Goal: Transaction & Acquisition: Purchase product/service

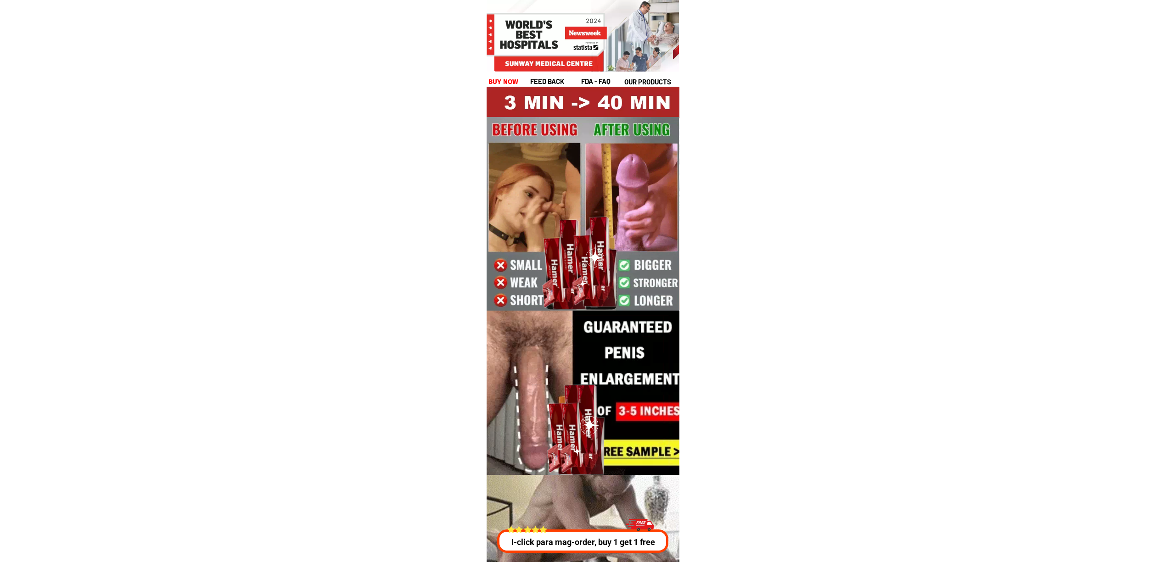
drag, startPoint x: 639, startPoint y: 532, endPoint x: 645, endPoint y: 531, distance: 6.0
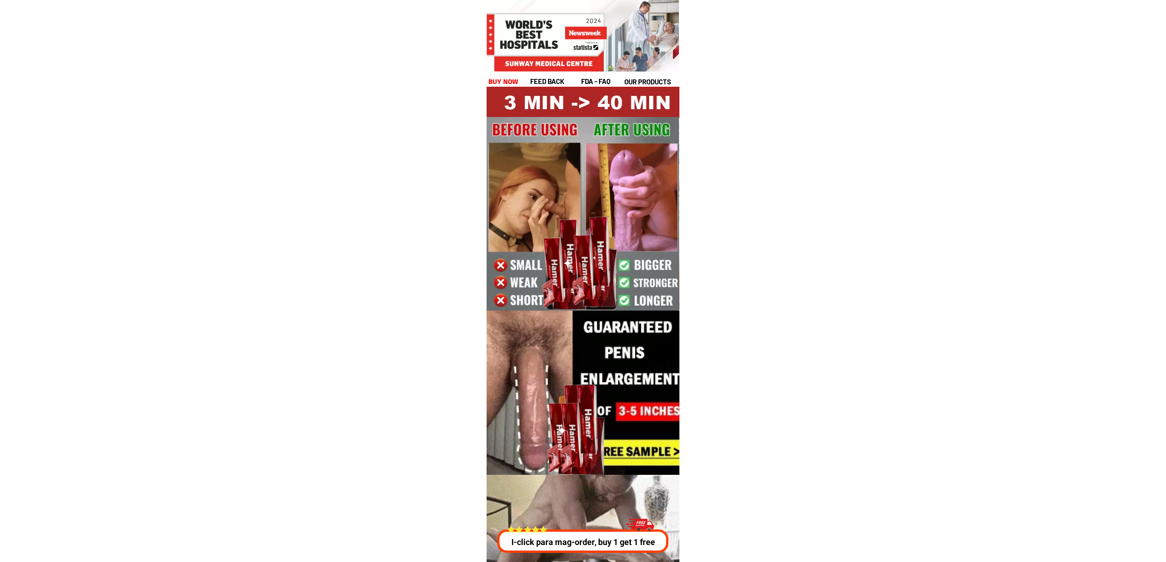
click at [638, 531] on div at bounding box center [639, 526] width 28 height 25
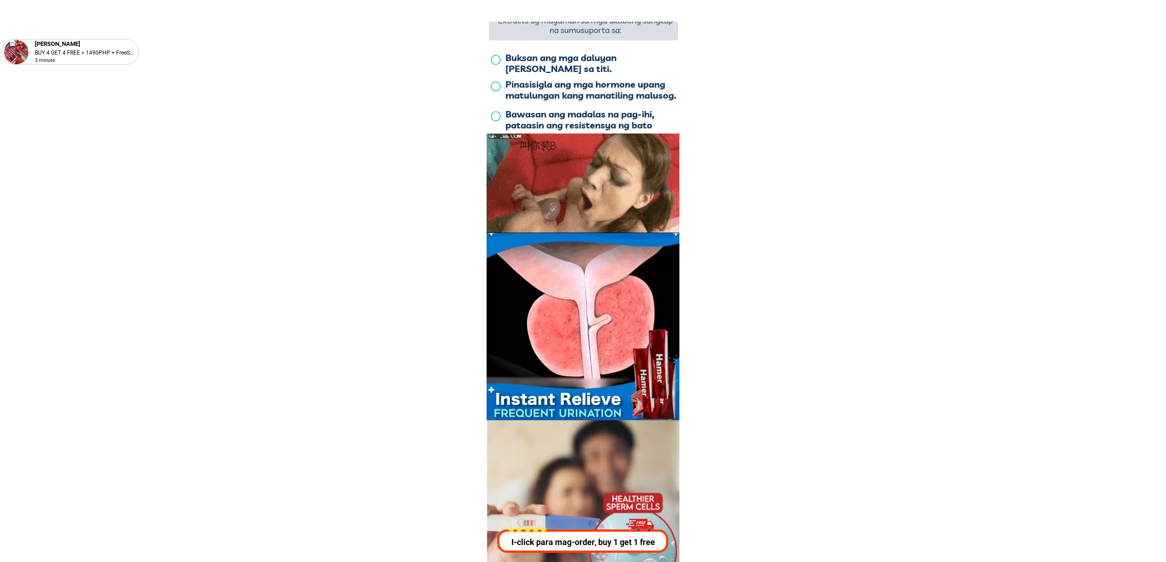
scroll to position [3308, 0]
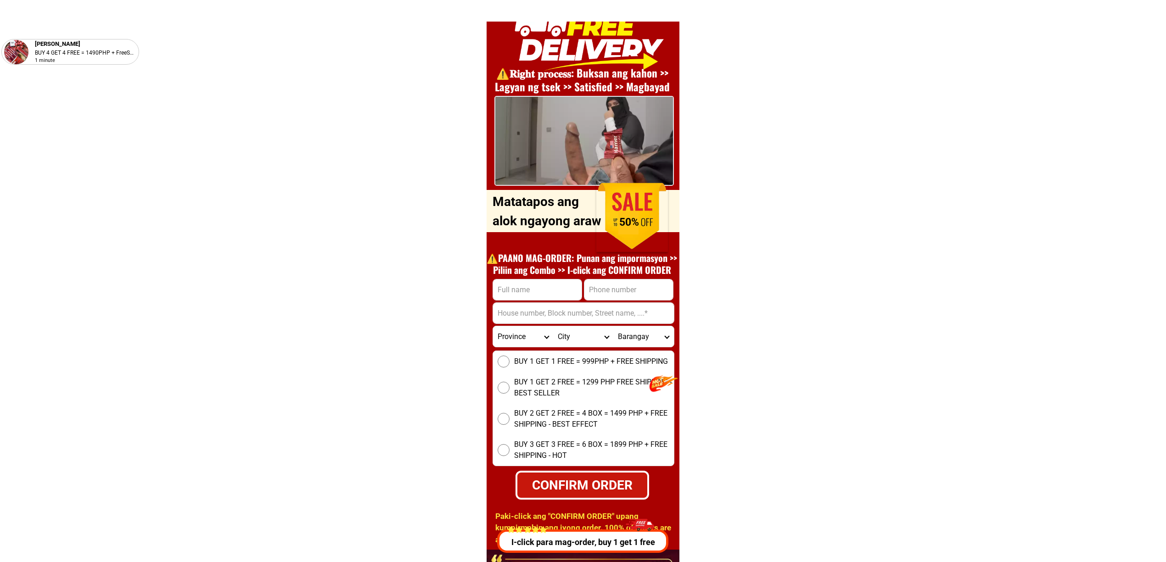
click at [662, 294] on input "Input phone_number" at bounding box center [628, 290] width 89 height 21
paste input "[CREDIT_CARD_NUMBER]"
type input "[PHONE_NUMBER]"
click at [540, 286] on input "Input full_name" at bounding box center [537, 290] width 89 height 21
paste input ""Karim Abdul""
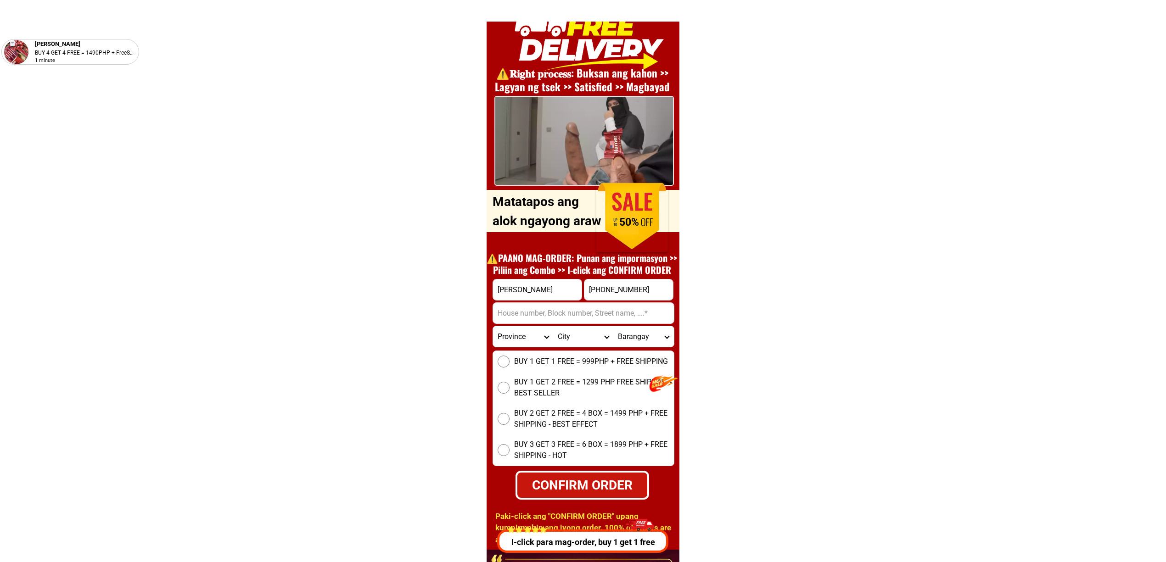
type input "Karim Abdul"
drag, startPoint x: 527, startPoint y: 309, endPoint x: 530, endPoint y: 324, distance: 14.4
click at [527, 309] on input "Input address" at bounding box center [583, 313] width 181 height 21
paste input "Bgy rabor balabac palawan phiiip""
type input "Bgy rabor balabac palawan phiiip"
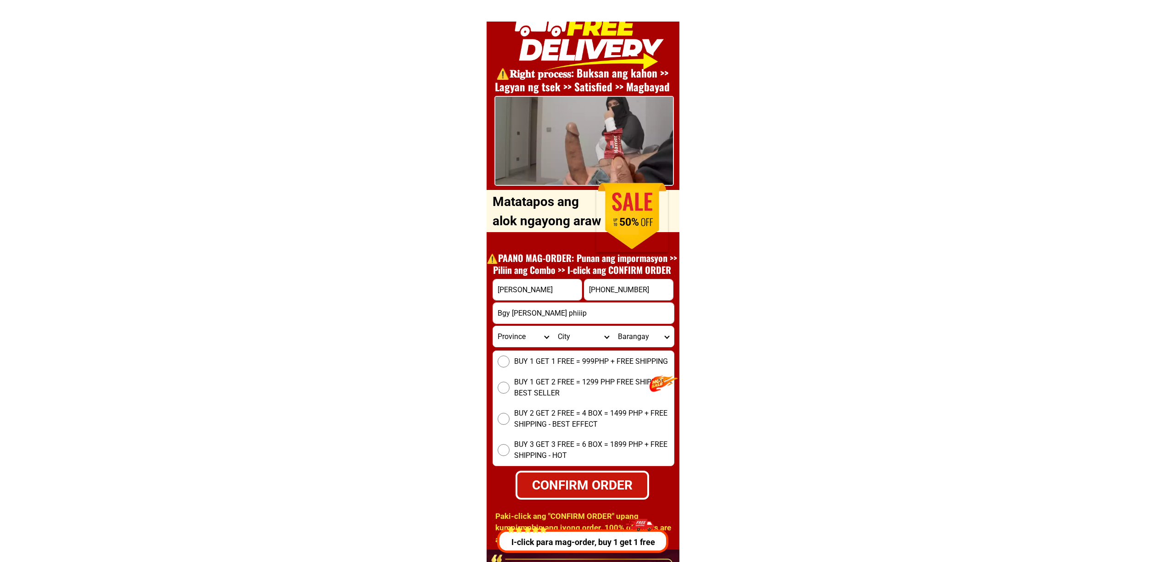
click at [569, 359] on span "BUY 1 GET 1 FREE = 999PHP + FREE SHIPPING" at bounding box center [591, 361] width 154 height 11
click at [510, 359] on input "BUY 1 GET 1 FREE = 999PHP + FREE SHIPPING" at bounding box center [504, 362] width 12 height 12
click at [612, 491] on div "CONFIRM ORDER" at bounding box center [582, 485] width 130 height 19
radio input "true"
click at [659, 291] on input "+6339638680963" at bounding box center [628, 290] width 89 height 21
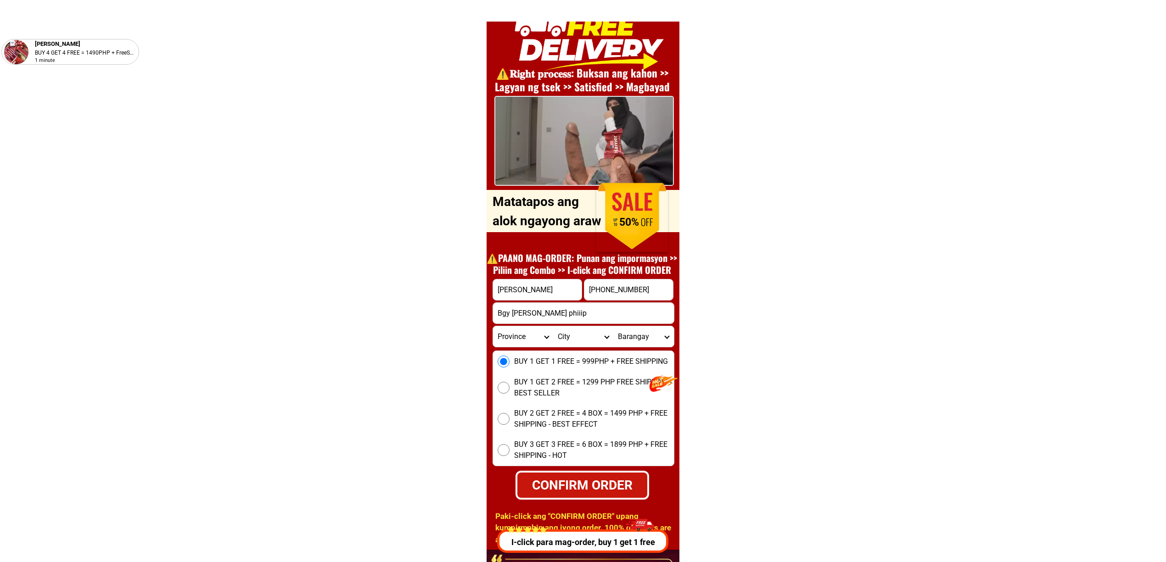
type input "+6339638680963"
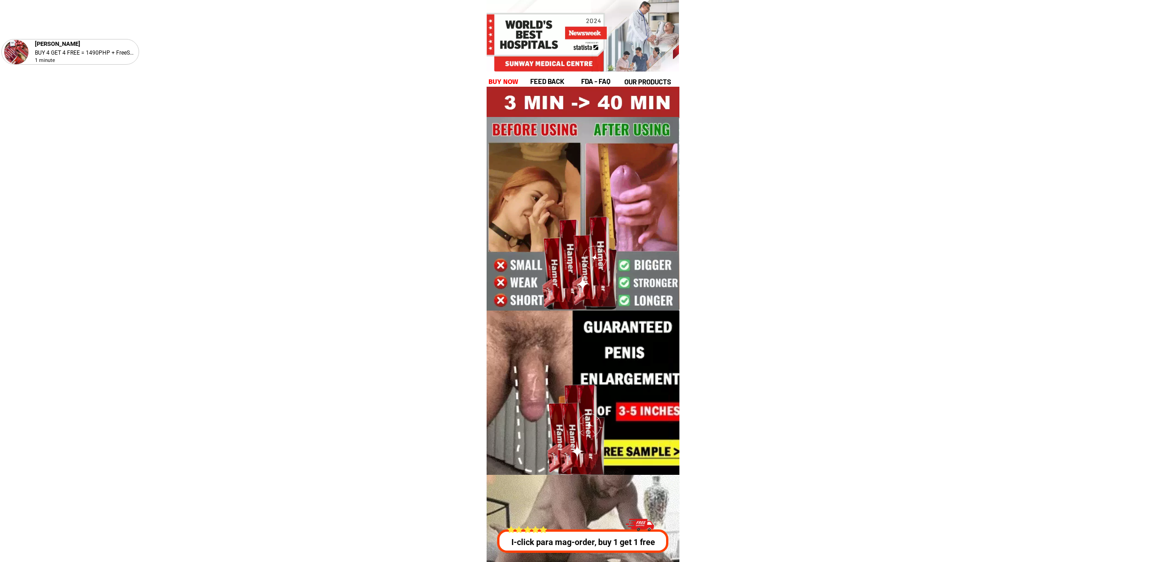
click at [578, 546] on p "I-click para mag-order, buy 1 get 1 free" at bounding box center [582, 542] width 176 height 12
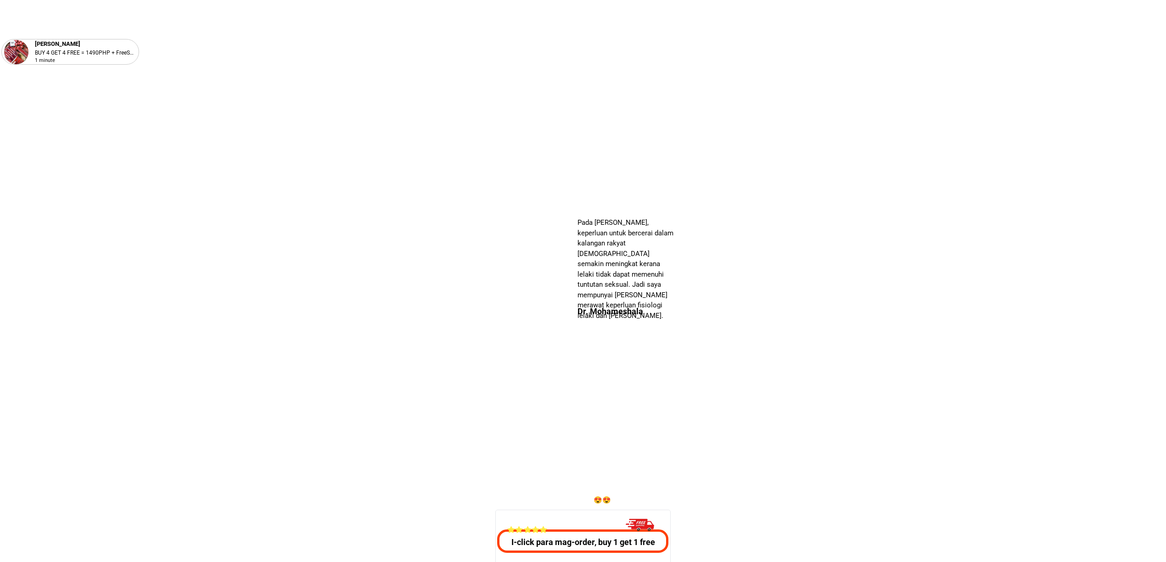
click at [572, 538] on p "I-click para mag-order, buy 1 get 1 free" at bounding box center [583, 542] width 176 height 12
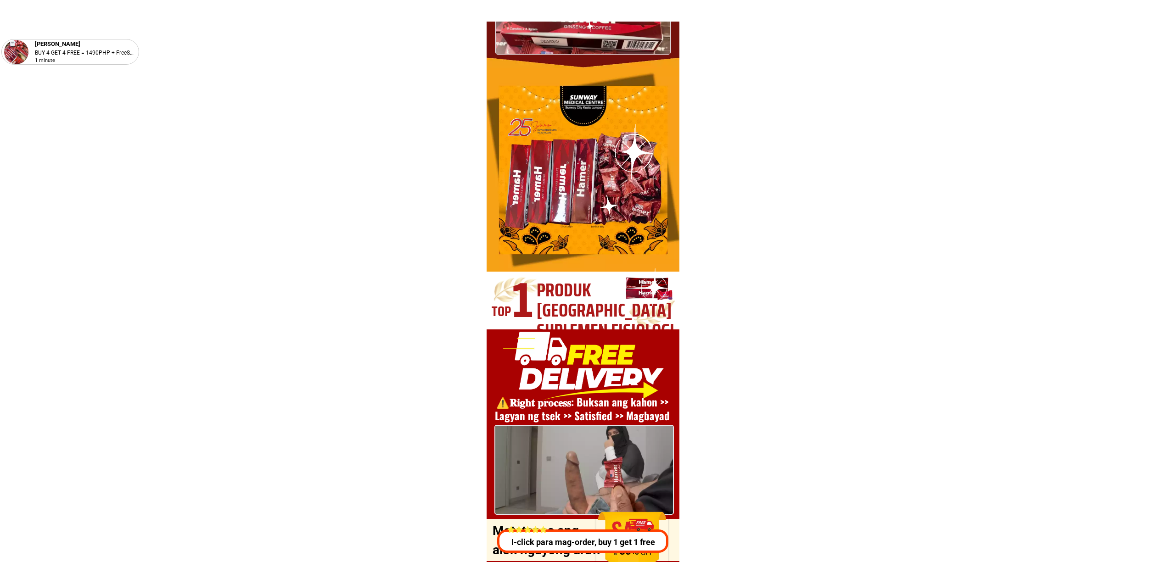
scroll to position [3308, 0]
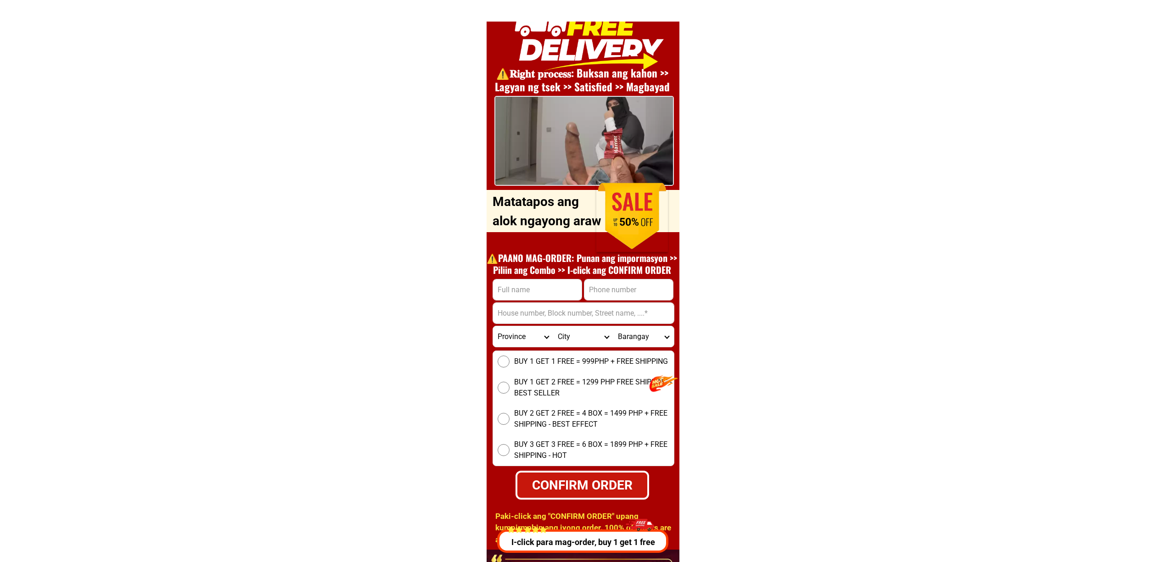
click at [604, 296] on input "Input phone_number" at bounding box center [628, 290] width 89 height 21
paste input "09755252517"
type input "09755252517"
drag, startPoint x: 541, startPoint y: 292, endPoint x: 548, endPoint y: 296, distance: 8.4
click at [541, 292] on input "Input full_name" at bounding box center [537, 290] width 89 height 21
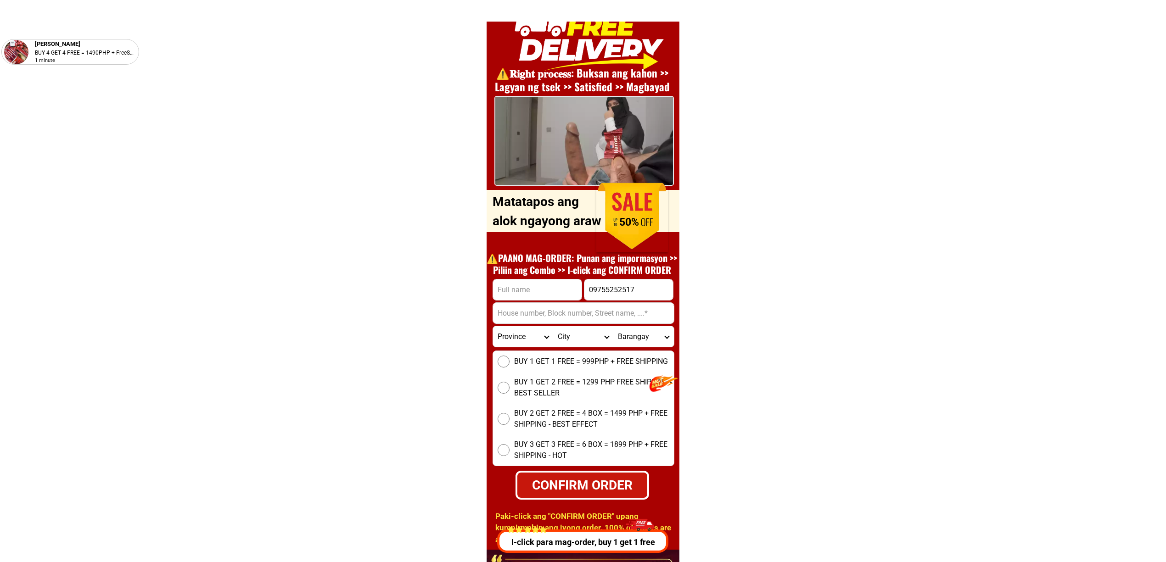
paste input ""Jr escandor"
type input "Jr escandor"
click at [517, 328] on select "Province [GEOGRAPHIC_DATA] [GEOGRAPHIC_DATA] [GEOGRAPHIC_DATA] [GEOGRAPHIC_DATA…" at bounding box center [523, 336] width 60 height 21
click at [564, 317] on input "Input address" at bounding box center [583, 313] width 181 height 21
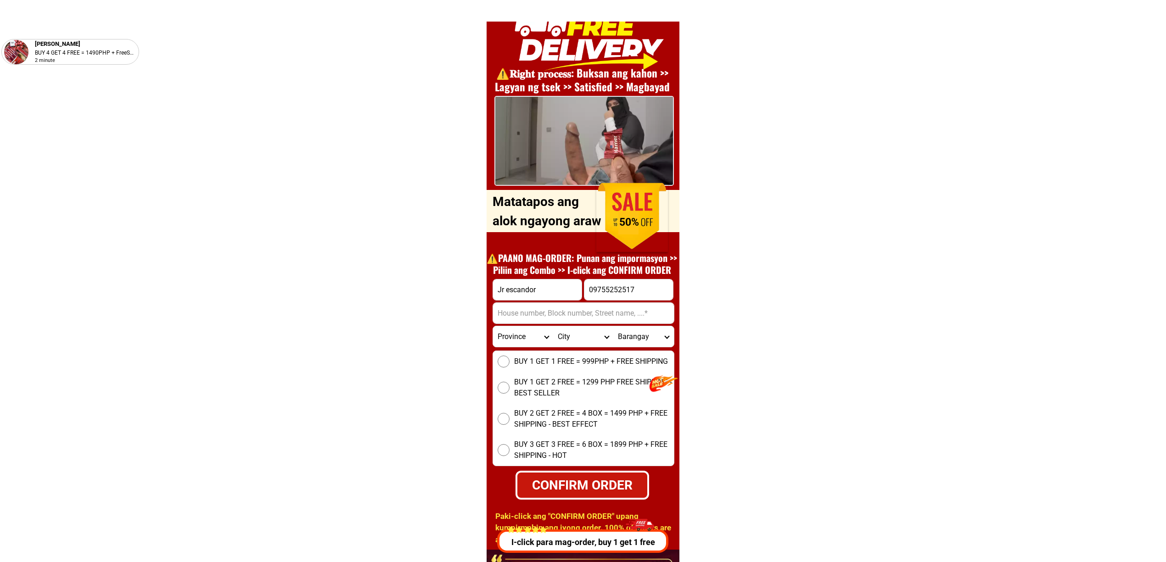
paste input "17 san pedro st dabao ciry, Davao-del-sur"
type input "17 san pedro st dabao ciry, Davao-del-sur"
click at [518, 331] on select "Province [GEOGRAPHIC_DATA] [GEOGRAPHIC_DATA] [GEOGRAPHIC_DATA] [GEOGRAPHIC_DATA…" at bounding box center [523, 336] width 60 height 21
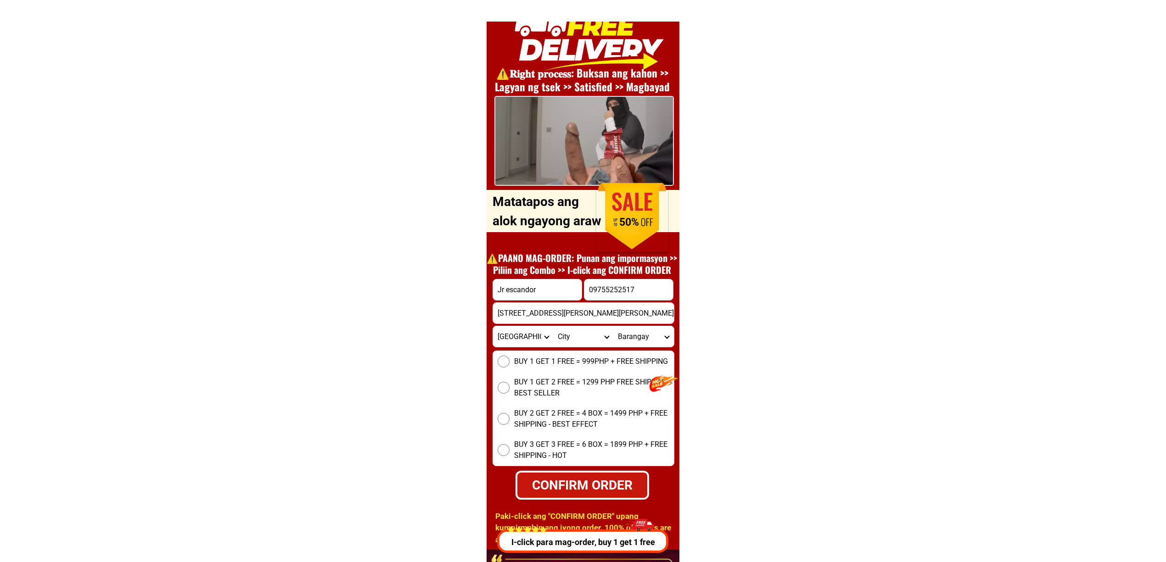
click at [518, 331] on select "Province [GEOGRAPHIC_DATA] [GEOGRAPHIC_DATA] [GEOGRAPHIC_DATA] [GEOGRAPHIC_DATA…" at bounding box center [523, 336] width 60 height 21
click at [493, 326] on select "Province [GEOGRAPHIC_DATA] [GEOGRAPHIC_DATA] [GEOGRAPHIC_DATA] [GEOGRAPHIC_DATA…" at bounding box center [523, 336] width 60 height 21
click at [521, 342] on select "Province [GEOGRAPHIC_DATA] [GEOGRAPHIC_DATA] [GEOGRAPHIC_DATA] [GEOGRAPHIC_DATA…" at bounding box center [523, 336] width 60 height 21
select select "63_738"
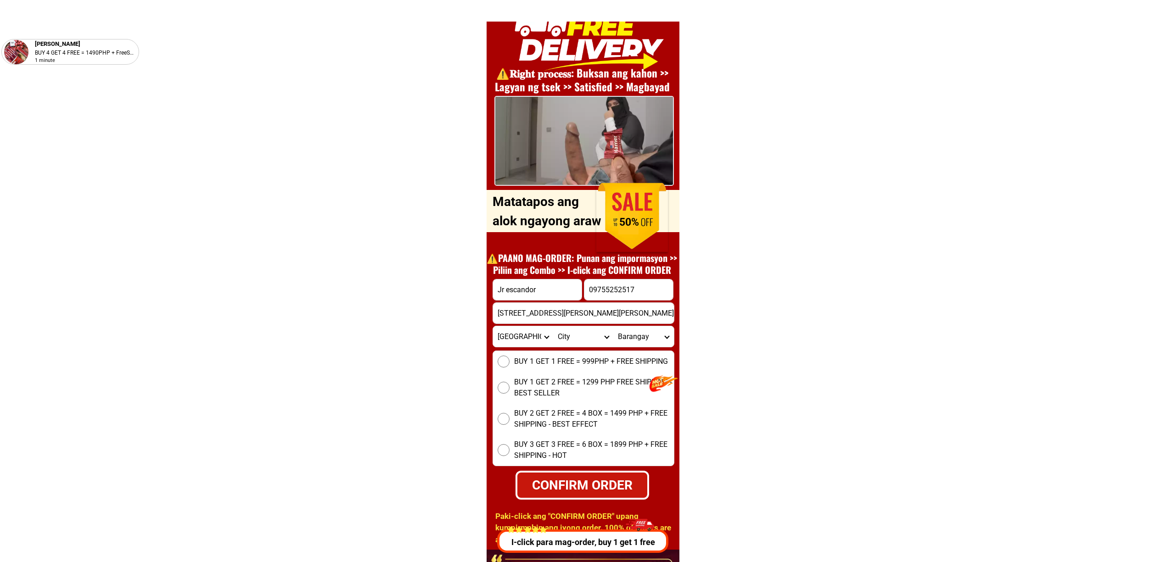
click at [493, 326] on select "Province [GEOGRAPHIC_DATA] [GEOGRAPHIC_DATA] [GEOGRAPHIC_DATA] [GEOGRAPHIC_DATA…" at bounding box center [523, 336] width 60 height 21
click at [588, 340] on select "City Bansalan Davao-city Davao-del-sur-hagonoy Davao-del-sur-magsaysay Davao-de…" at bounding box center [583, 336] width 60 height 21
click at [579, 337] on select "City Bansalan Davao-city Davao-del-sur-hagonoy Davao-del-sur-magsaysay Davao-de…" at bounding box center [583, 336] width 60 height 21
select select "63_7387159"
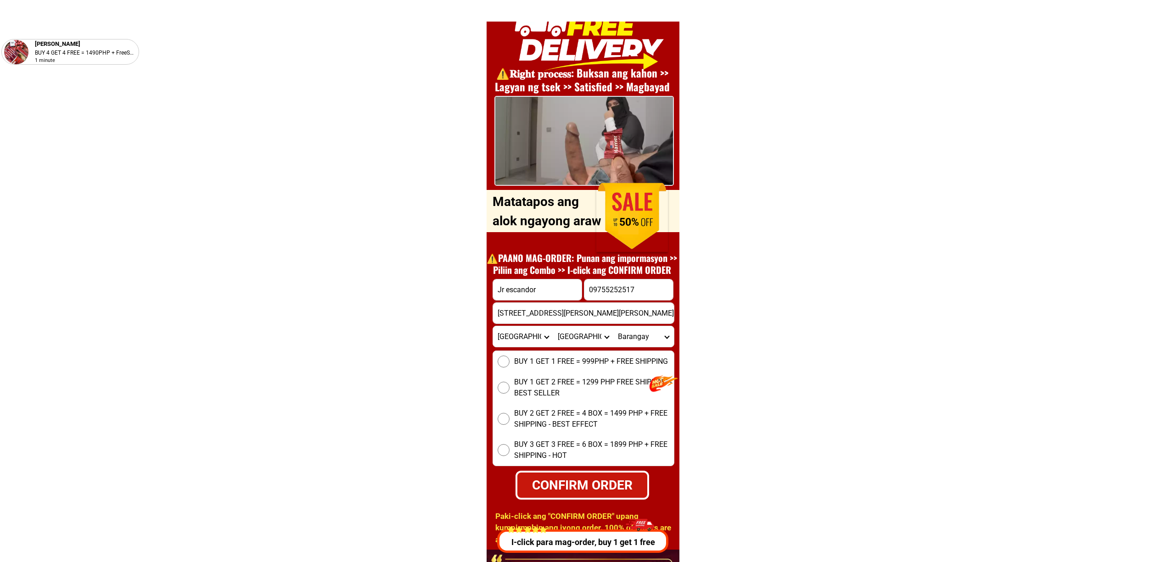
click at [553, 326] on select "City Bansalan Davao-city Davao-del-sur-hagonoy Davao-del-sur-magsaysay Davao-de…" at bounding box center [583, 336] width 60 height 21
click at [634, 340] on select "Barangay Acacia Agdao Alambre Alejandra navarro (lasang) Alfonso angliongto sr.…" at bounding box center [643, 336] width 60 height 21
select select "63_73871598679"
click at [627, 349] on form "Jr escandor 09755252517 CONFIRM ORDER 17 san pedro st dabao ciry, Davao-del-sur…" at bounding box center [584, 389] width 182 height 221
click at [626, 348] on form "Jr escandor 09755252517 CONFIRM ORDER 17 san pedro st dabao ciry, Davao-del-sur…" at bounding box center [584, 389] width 182 height 221
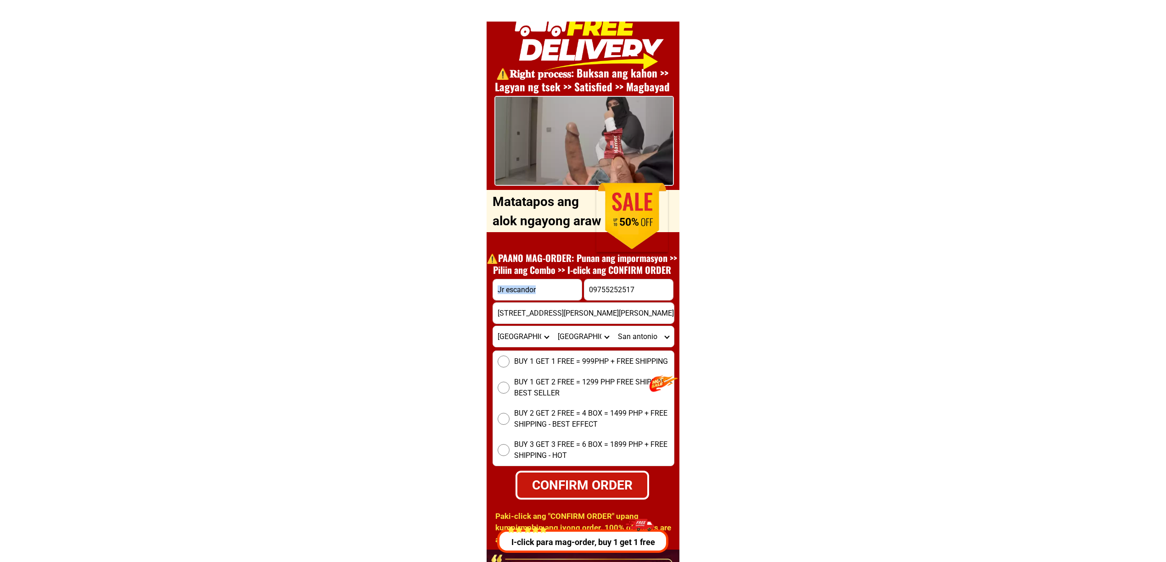
click at [626, 348] on form "Jr escandor 09755252517 CONFIRM ORDER 17 san pedro st dabao ciry, Davao-del-sur…" at bounding box center [584, 389] width 182 height 221
click at [624, 344] on select "Barangay Acacia Agdao Alambre Alejandra navarro (lasang) Alfonso angliongto sr.…" at bounding box center [643, 336] width 60 height 21
click at [590, 338] on select "City Bansalan Davao-city Davao-del-sur-hagonoy Davao-del-sur-magsaysay Davao-de…" at bounding box center [583, 336] width 60 height 21
click at [590, 337] on select "City Bansalan Davao-city Davao-del-sur-hagonoy Davao-del-sur-magsaysay Davao-de…" at bounding box center [583, 336] width 60 height 21
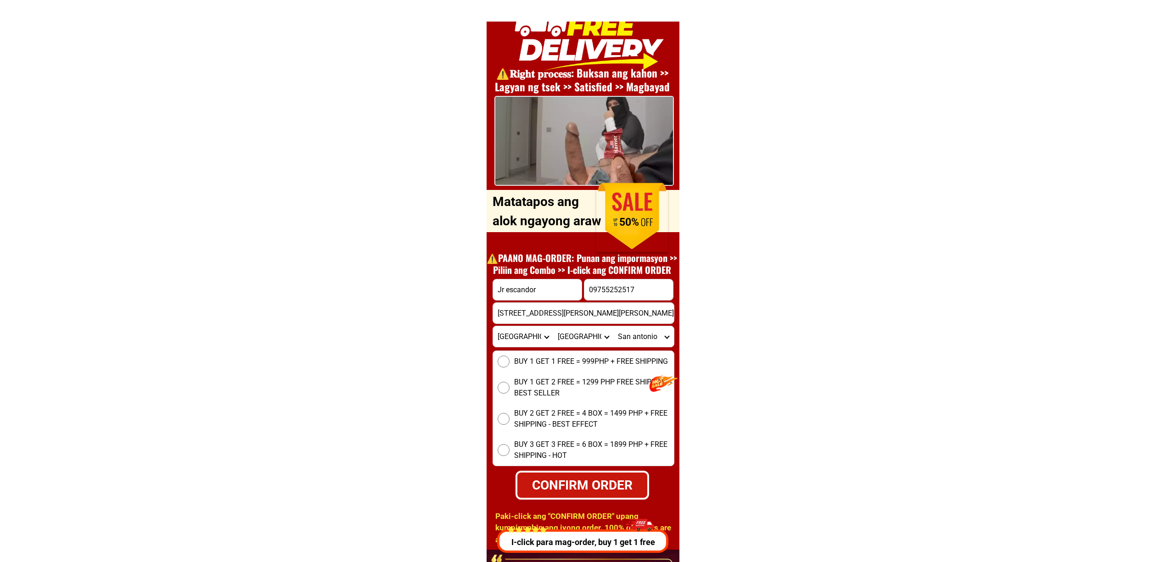
click at [506, 332] on select "Province [GEOGRAPHIC_DATA] [GEOGRAPHIC_DATA] [GEOGRAPHIC_DATA] [GEOGRAPHIC_DATA…" at bounding box center [523, 336] width 60 height 21
click at [493, 326] on select "Province [GEOGRAPHIC_DATA] [GEOGRAPHIC_DATA] [GEOGRAPHIC_DATA] [GEOGRAPHIC_DATA…" at bounding box center [523, 336] width 60 height 21
click at [527, 334] on select "Province [GEOGRAPHIC_DATA] [GEOGRAPHIC_DATA] [GEOGRAPHIC_DATA] [GEOGRAPHIC_DATA…" at bounding box center [523, 336] width 60 height 21
select select "63_738"
click at [493, 326] on select "Province [GEOGRAPHIC_DATA] [GEOGRAPHIC_DATA] [GEOGRAPHIC_DATA] [GEOGRAPHIC_DATA…" at bounding box center [523, 336] width 60 height 21
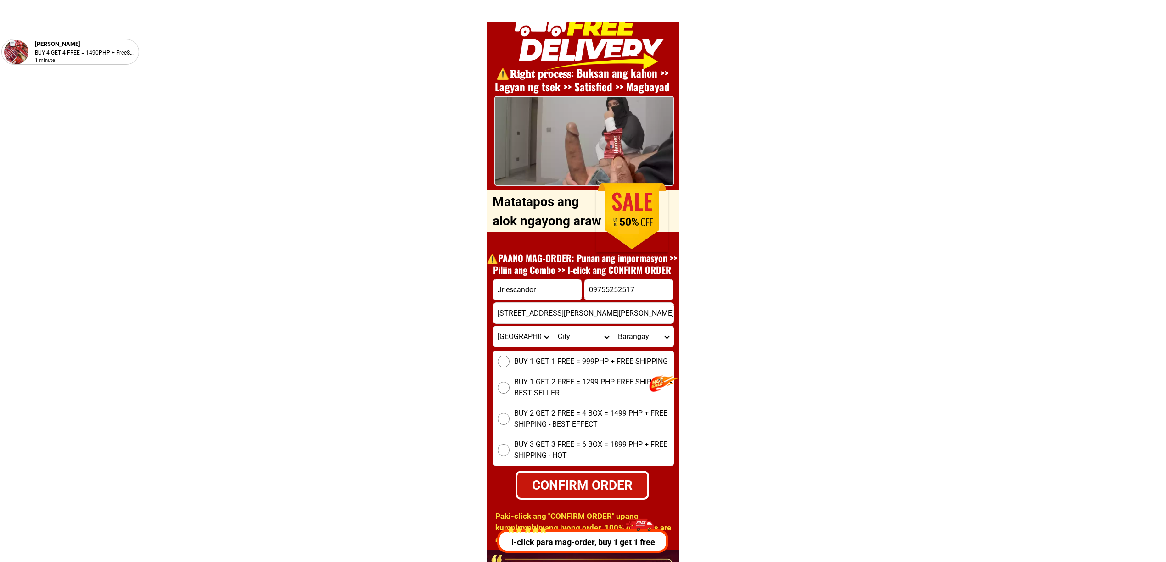
click at [562, 332] on select "City Bansalan Davao-city Davao-del-sur-hagonoy Davao-del-sur-magsaysay Davao-de…" at bounding box center [583, 336] width 60 height 21
select select "63_7387159"
click at [553, 326] on select "City Bansalan Davao-city Davao-del-sur-hagonoy Davao-del-sur-magsaysay Davao-de…" at bounding box center [583, 336] width 60 height 21
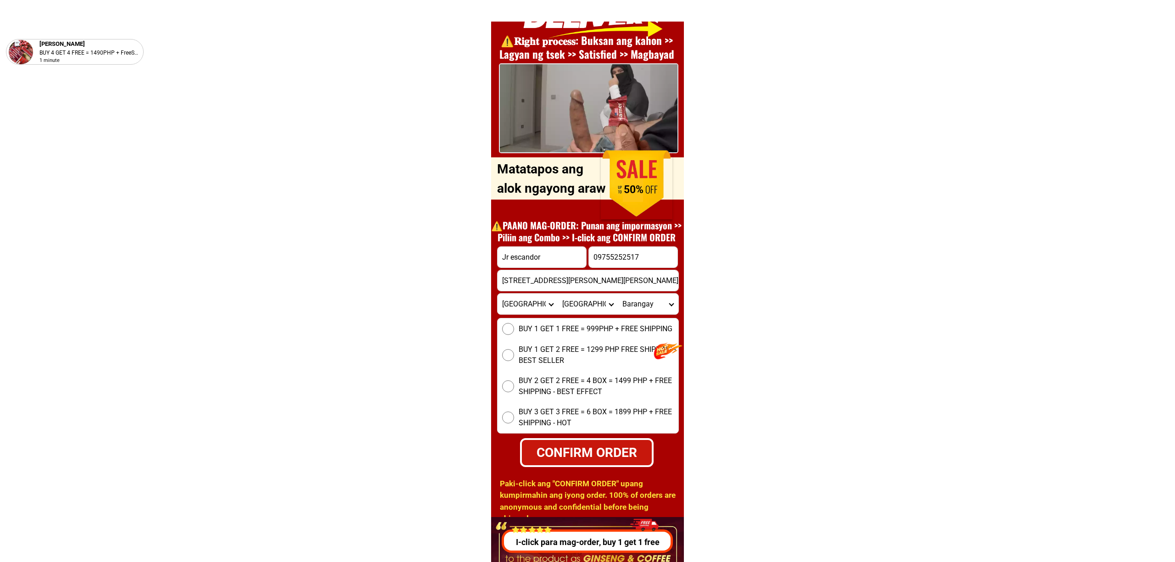
scroll to position [3431, 0]
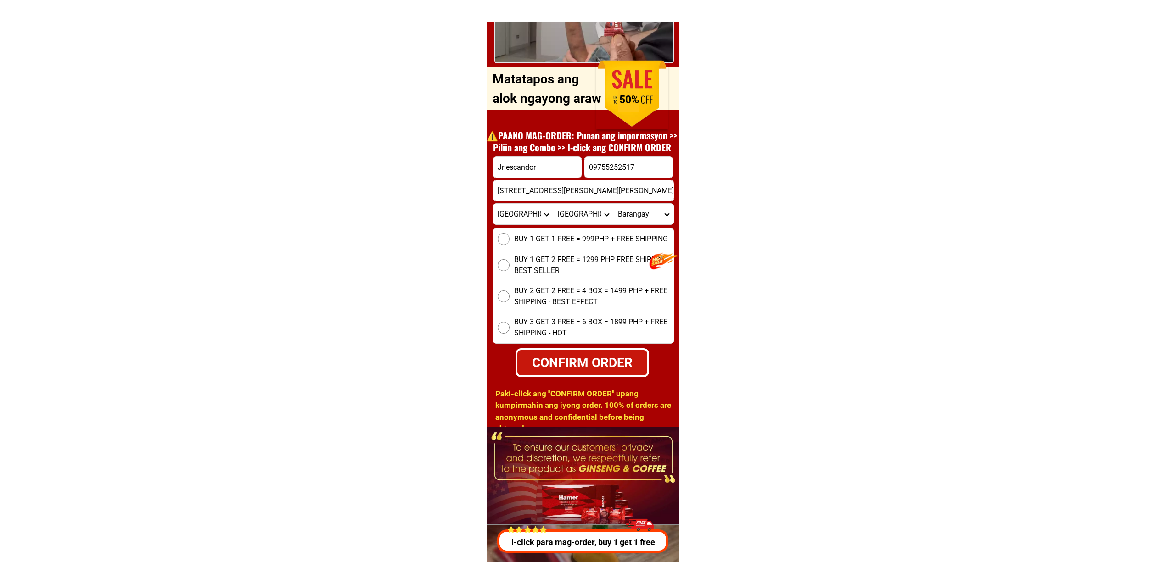
click at [590, 369] on div "CONFIRM ORDER" at bounding box center [582, 362] width 141 height 21
click at [546, 225] on form "Jr escandor 09755252517 CONFIRM ORDER 17 san pedro st dabao ciry, Davao-del-sur…" at bounding box center [584, 267] width 182 height 221
click at [550, 234] on span "BUY 1 GET 1 FREE = 999PHP + FREE SHIPPING" at bounding box center [591, 239] width 154 height 11
click at [510, 233] on input "BUY 1 GET 1 FREE = 999PHP + FREE SHIPPING" at bounding box center [504, 239] width 12 height 12
click at [583, 357] on div "CONFIRM ORDER" at bounding box center [582, 363] width 139 height 21
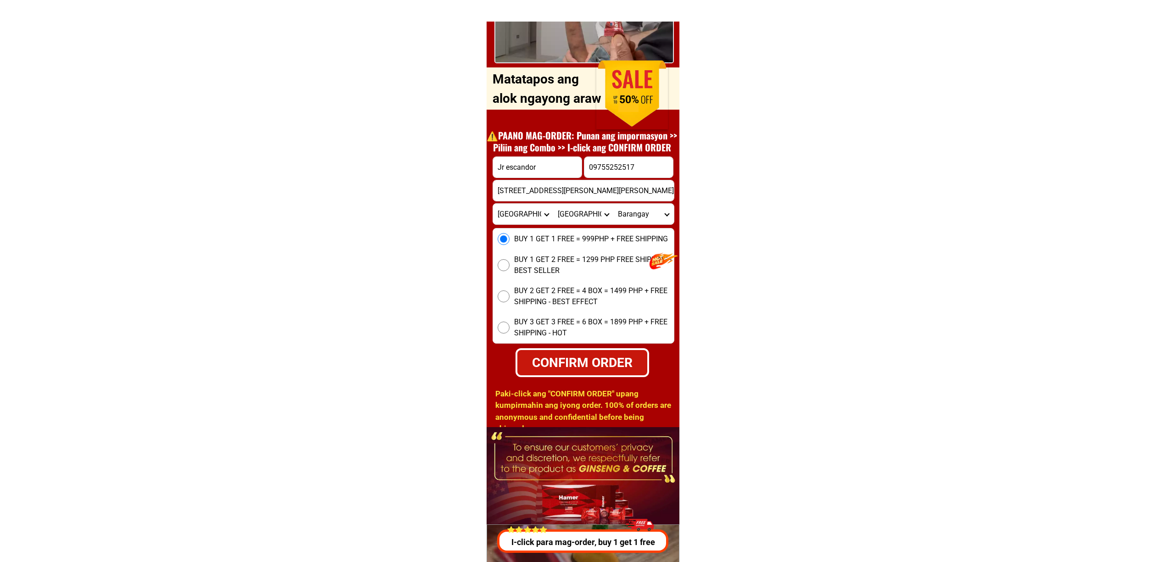
radio input "true"
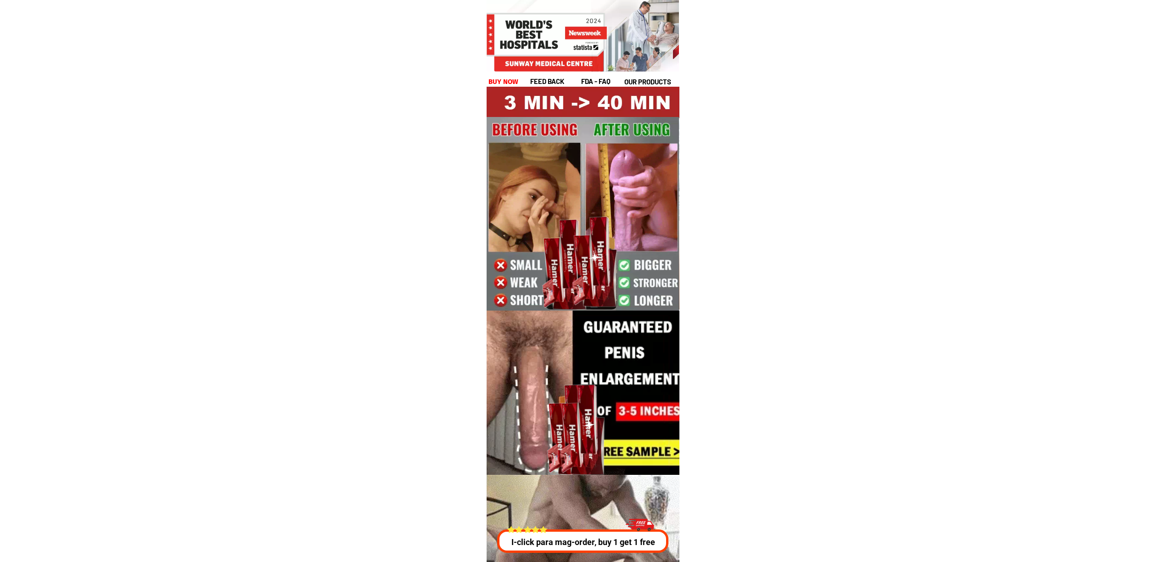
click at [623, 549] on div at bounding box center [581, 541] width 171 height 23
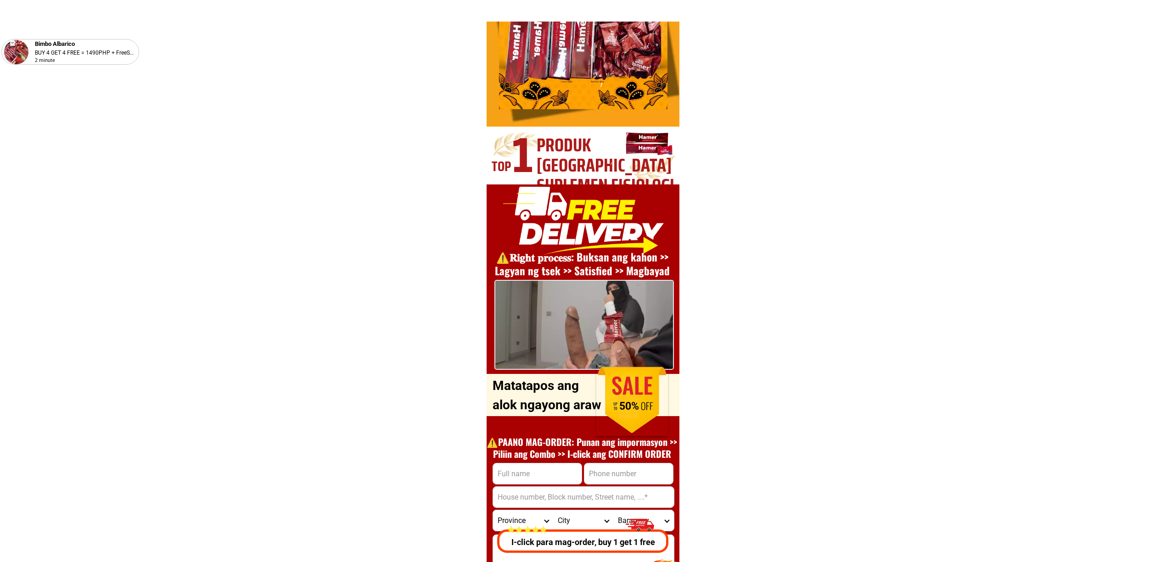
scroll to position [3308, 0]
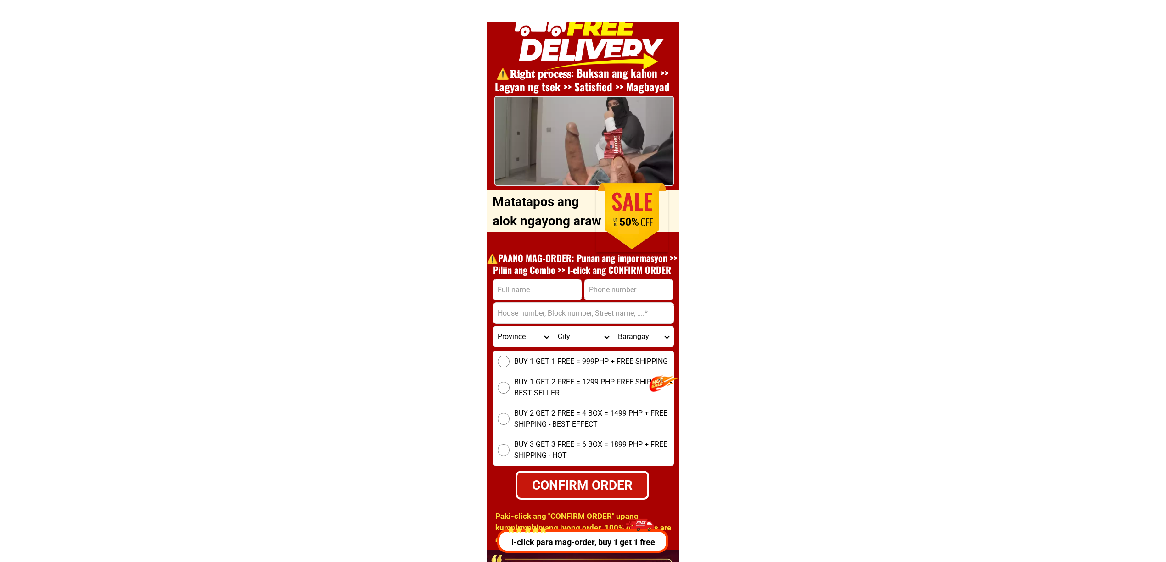
click at [655, 291] on input "Input phone_number" at bounding box center [628, 290] width 89 height 21
paste input "09638516349"
type input "09638516349"
click at [517, 261] on h1 "⚠️️PAANO MAG-ORDER: Punan ang impormasyon >> Piliin ang Combo >> I-click ang CO…" at bounding box center [582, 264] width 200 height 24
click at [526, 273] on h1 "⚠️️PAANO MAG-ORDER: Punan ang impormasyon >> Piliin ang Combo >> I-click ang CO…" at bounding box center [582, 264] width 200 height 24
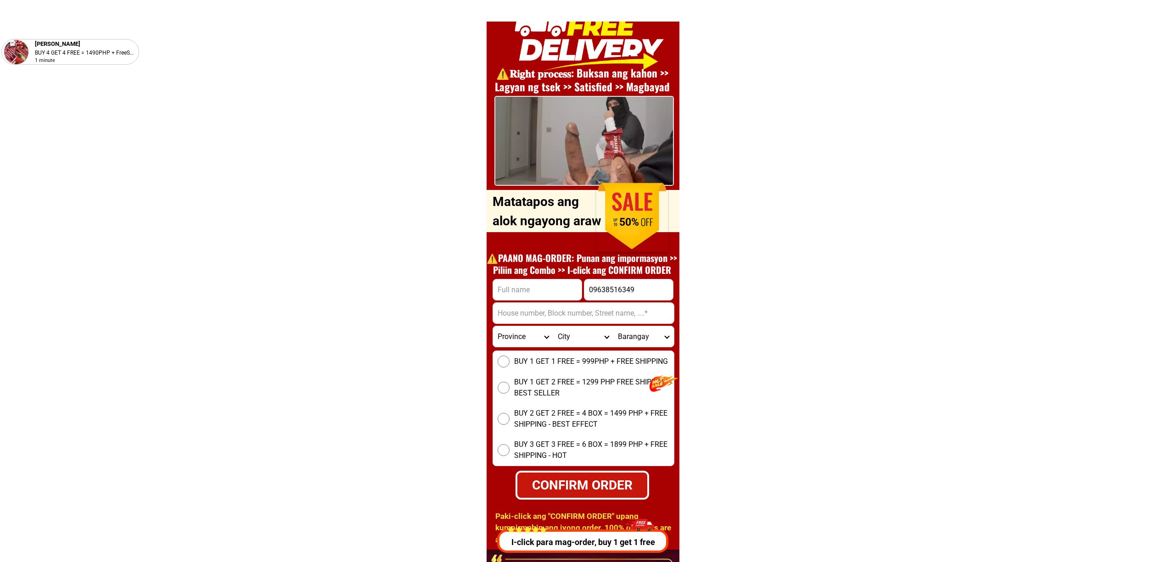
click at [533, 289] on input "Input full_name" at bounding box center [537, 290] width 89 height 21
paste input "Edgar frago sitio cabuaan brgy amistad tayug pangasinan"
type input "Edgar frago sitio cabuaan brgy amistad tayug pangasinan"
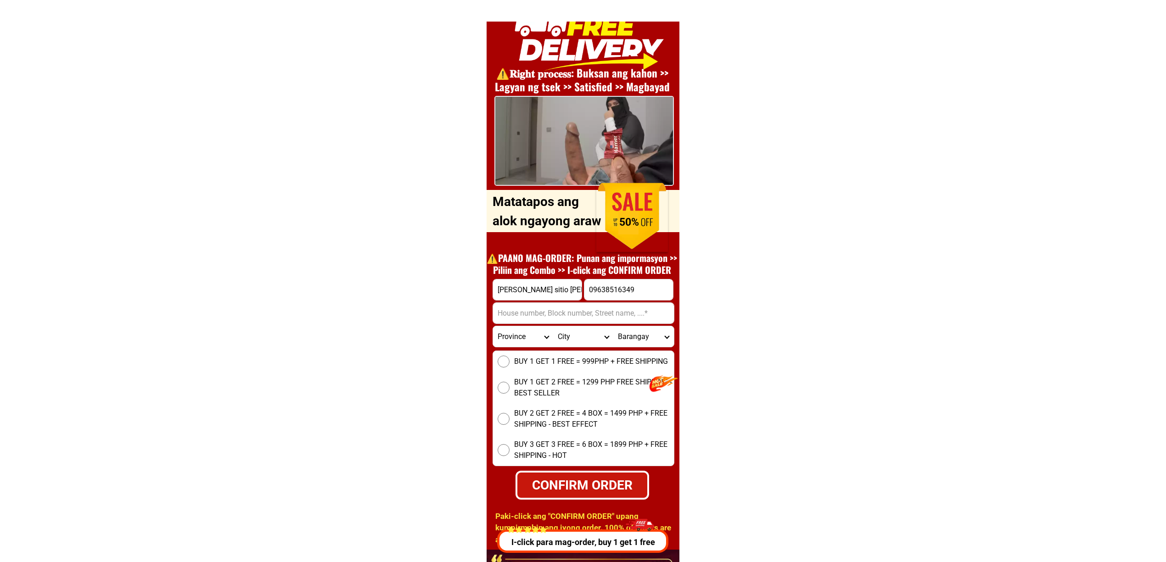
click at [557, 292] on input "Edgar frago sitio cabuaan brgy amistad tayug pangasinan" at bounding box center [537, 290] width 89 height 21
click at [538, 297] on input "Edgar frago sitio cabuaan brgy amistad tayug pangasinan" at bounding box center [537, 290] width 89 height 21
drag, startPoint x: 536, startPoint y: 292, endPoint x: 656, endPoint y: 308, distance: 120.9
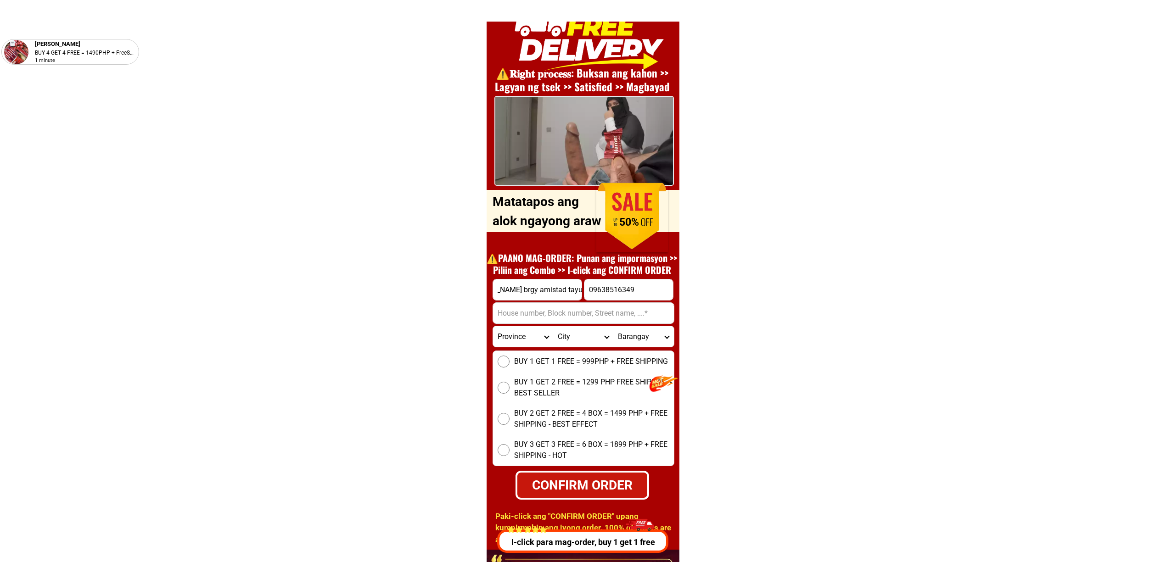
click at [656, 308] on form "Edgar frago sitio cabuaan brgy amistad tayug pangasinan 09638516349 CONFIRM ORD…" at bounding box center [584, 389] width 182 height 221
click at [577, 313] on input "Input address" at bounding box center [583, 313] width 181 height 21
paste input "sitio cabuaan brgy amistad tayug pangasinan"
type input "sitio cabuaan brgy amistad tayug pangasinan"
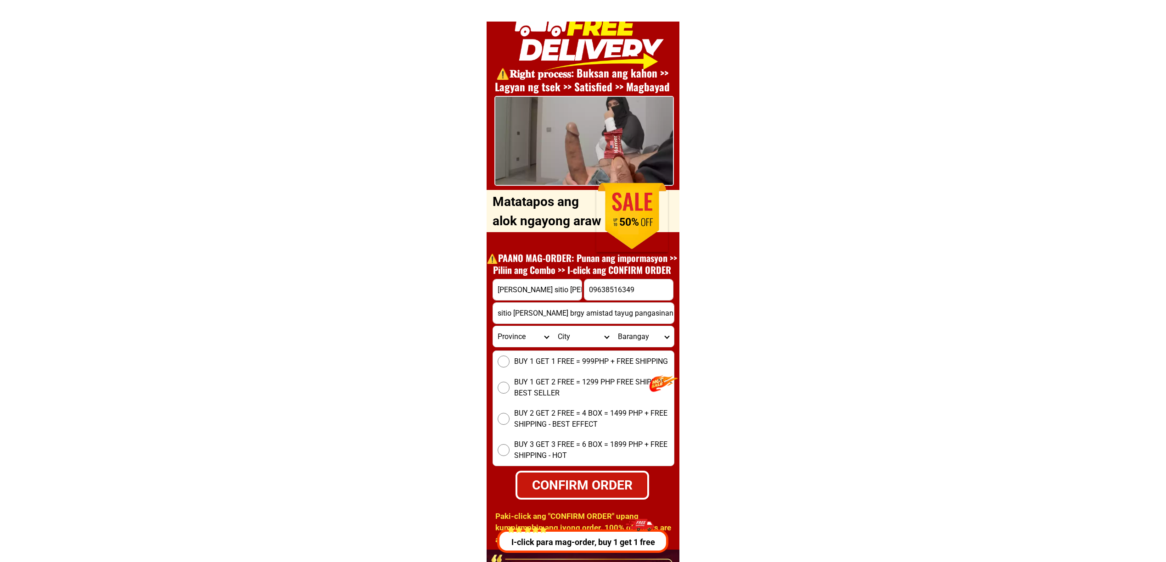
click at [526, 364] on span "BUY 1 GET 1 FREE = 999PHP + FREE SHIPPING" at bounding box center [591, 361] width 154 height 11
click at [510, 364] on input "BUY 1 GET 1 FREE = 999PHP + FREE SHIPPING" at bounding box center [504, 362] width 12 height 12
radio input "true"
click at [564, 476] on div "CONFIRM ORDER" at bounding box center [582, 485] width 130 height 19
type input "sitio cabuaan brgy amistad tayug pangasinan"
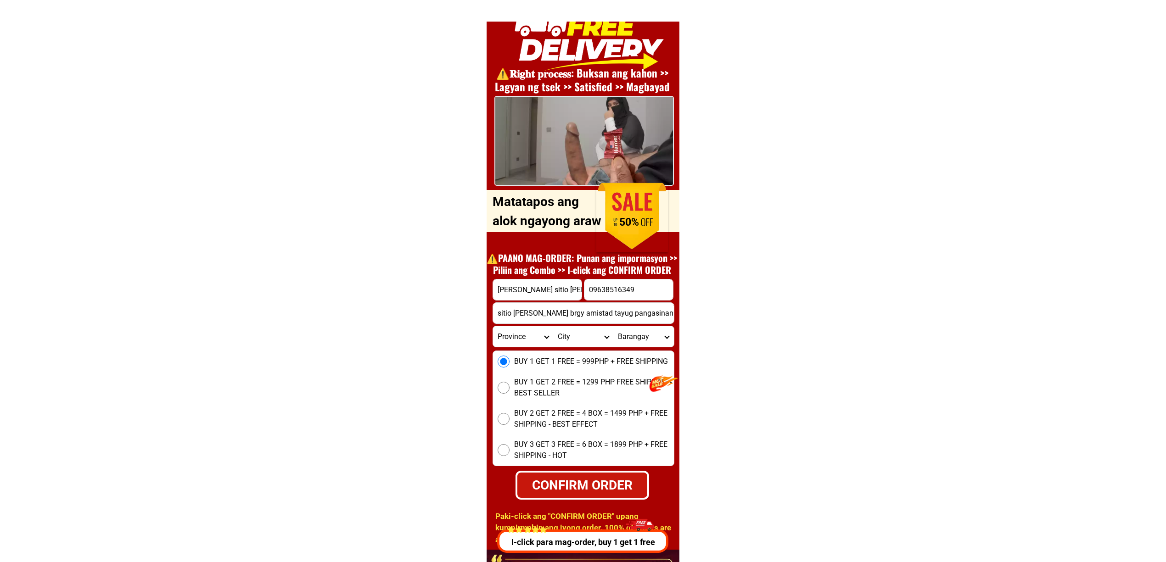
radio input "true"
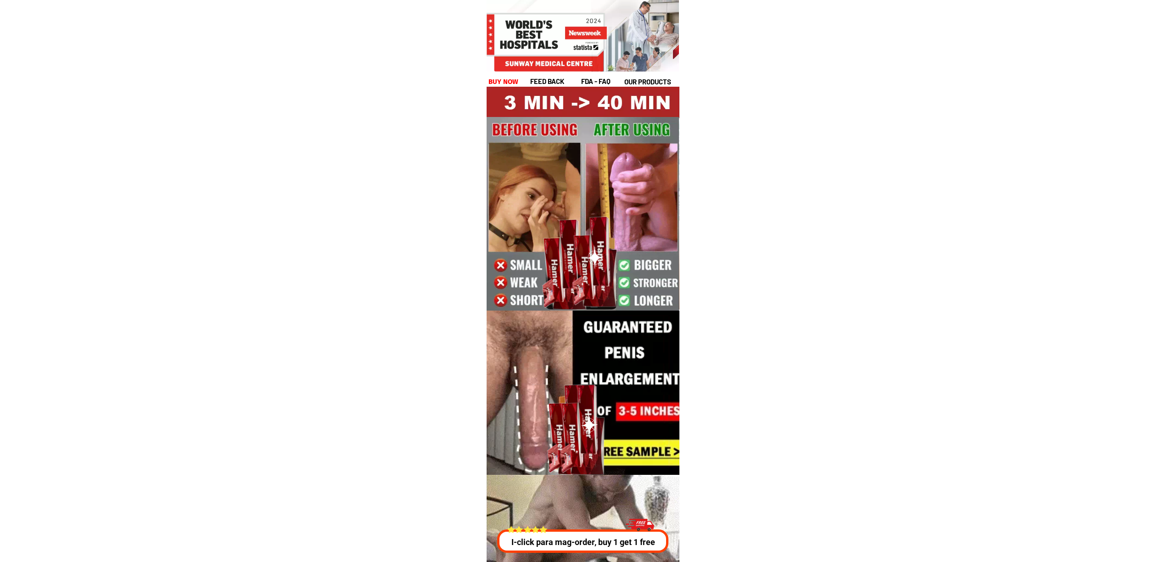
click at [563, 539] on p "I-click para mag-order, buy 1 get 1 free" at bounding box center [583, 542] width 176 height 12
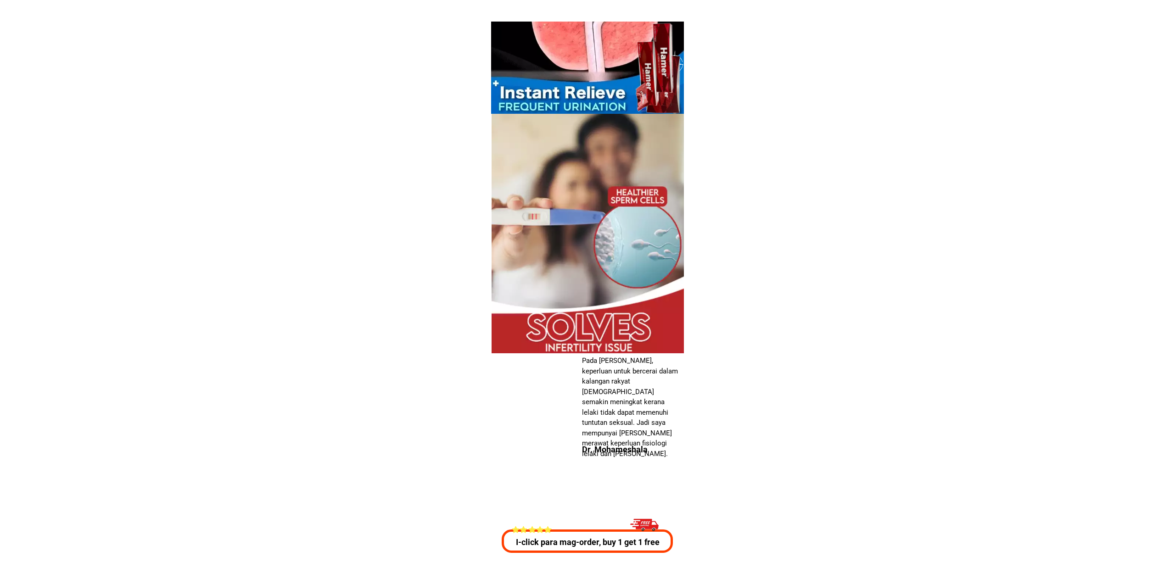
scroll to position [3308, 0]
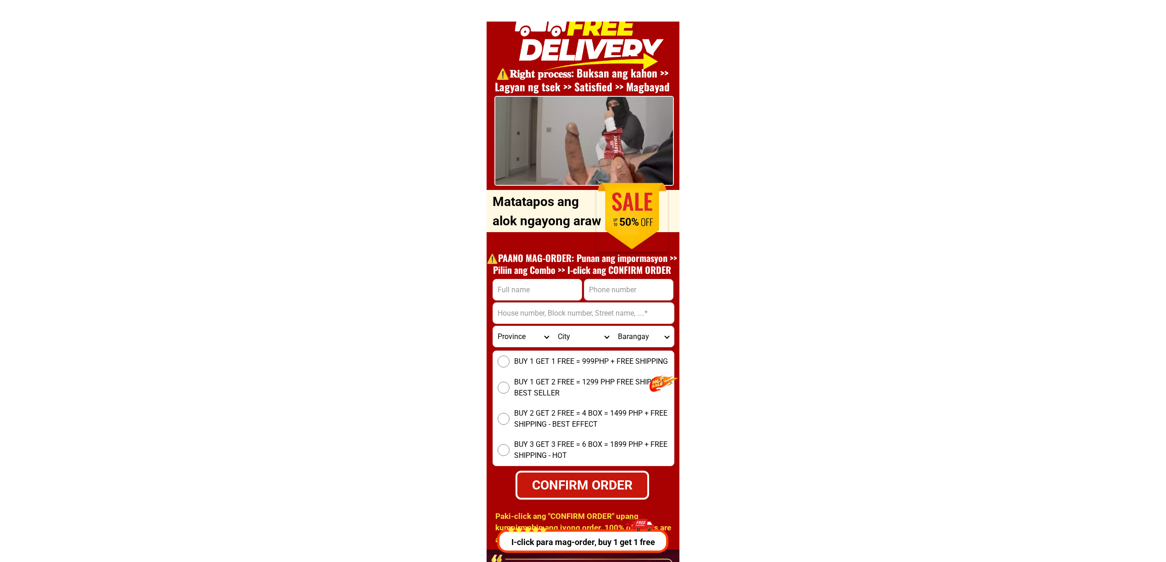
drag, startPoint x: 616, startPoint y: 289, endPoint x: 617, endPoint y: 300, distance: 11.1
click at [616, 289] on input "Input phone_number" at bounding box center [628, 290] width 89 height 21
paste input "09072946951"
type input "09072946951"
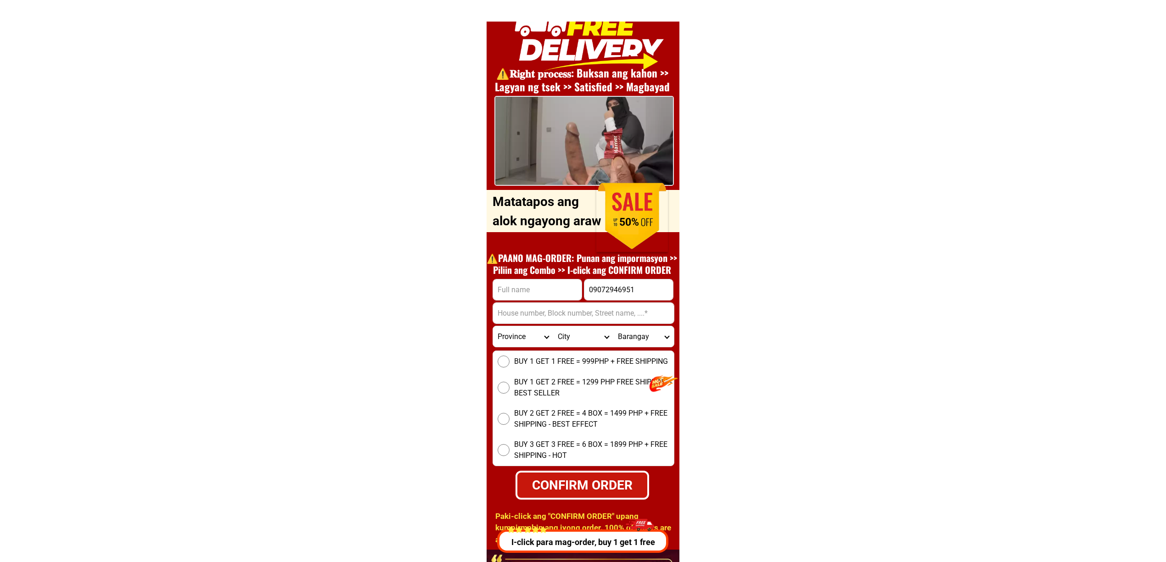
click at [504, 279] on div at bounding box center [538, 290] width 90 height 22
paste input "kim ingking"
click at [543, 294] on input "Input full_name" at bounding box center [537, 290] width 89 height 21
type input "kim ingking"
click at [660, 313] on input "Input address" at bounding box center [583, 313] width 181 height 21
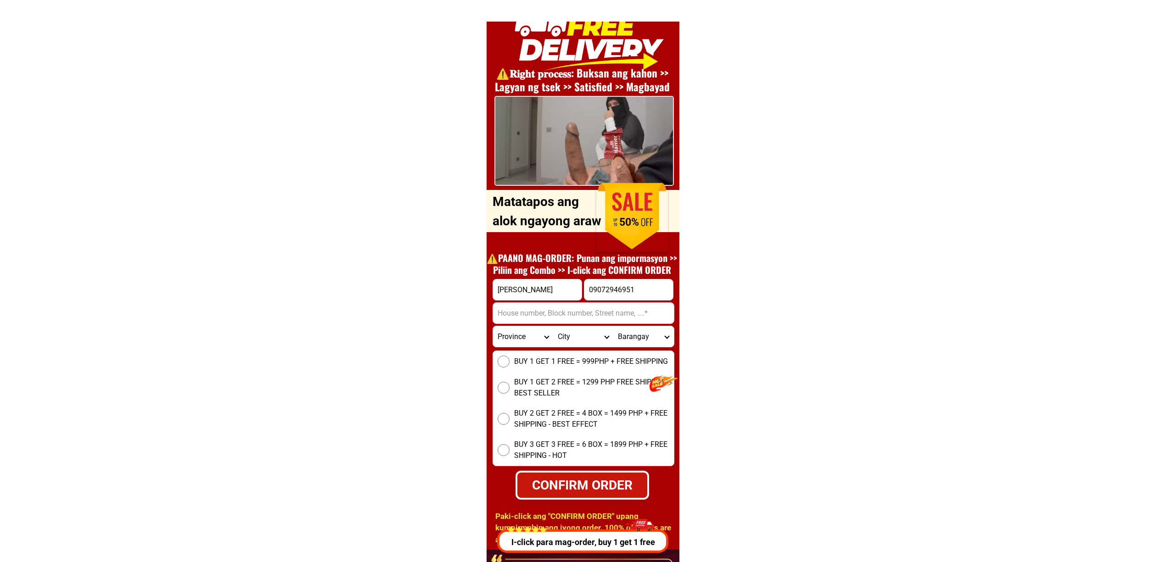
paste input ""18-a p.ruiz st. tagbilaran city bohol""
type input "18-a p.ruiz st. tagbilaran city bohol"
click at [533, 344] on select "Province [GEOGRAPHIC_DATA] [GEOGRAPHIC_DATA][PERSON_NAME][GEOGRAPHIC_DATA][GEOG…" at bounding box center [523, 336] width 60 height 21
select select "63_137"
click at [493, 326] on select "Province [GEOGRAPHIC_DATA] [GEOGRAPHIC_DATA][PERSON_NAME][GEOGRAPHIC_DATA][GEOG…" at bounding box center [523, 336] width 60 height 21
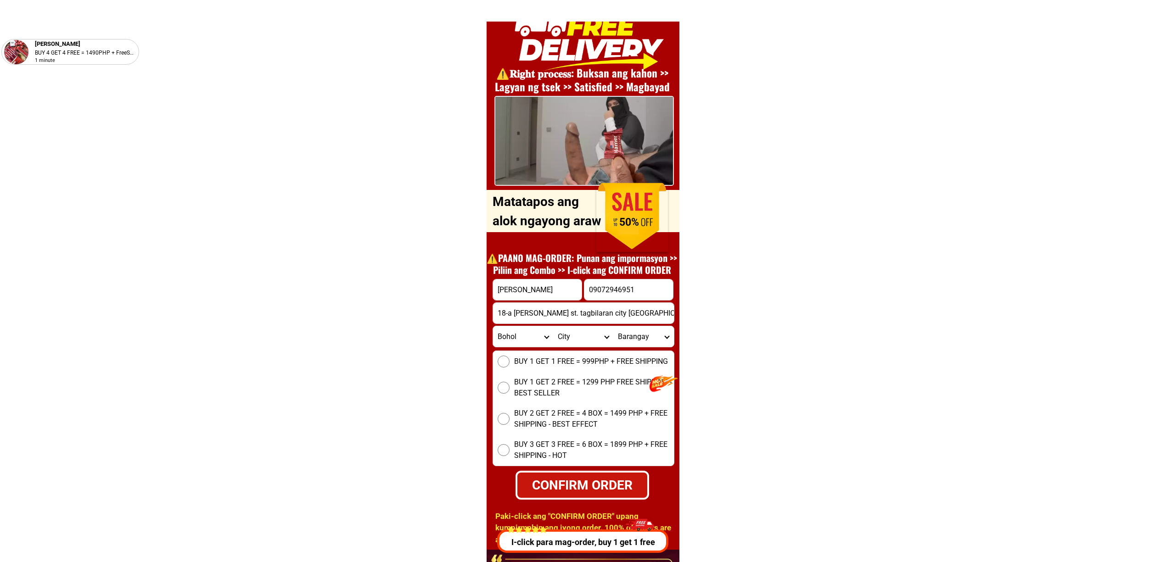
click at [577, 331] on select "City Alburquerque Antequera Baclayon Balilihan Bien-unido Bilar Bohol-alicia Bo…" at bounding box center [583, 336] width 60 height 21
select select "63_1377328"
click at [553, 326] on select "City Alburquerque Antequera Baclayon Balilihan Bien-unido Bilar Bohol-alicia Bo…" at bounding box center [583, 336] width 60 height 21
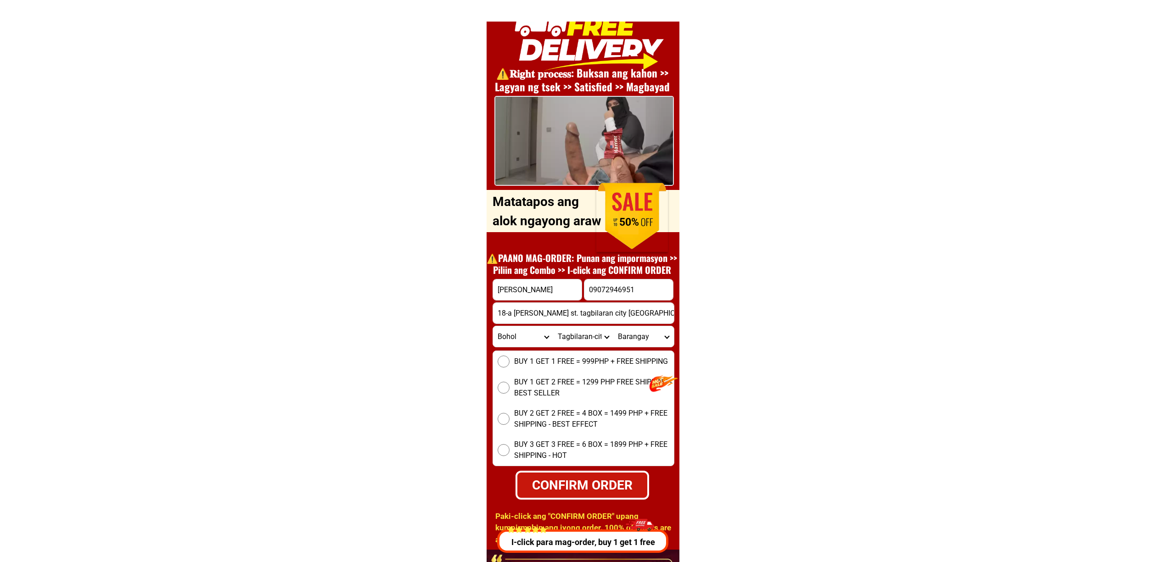
click at [632, 332] on select "Barangay Bool Booy Cabawan Cogon Dampas Dao Manga Mansasa Poblacion i Poblacion…" at bounding box center [643, 336] width 60 height 21
select select "63_13773285316"
click at [613, 326] on select "Barangay Bool Booy Cabawan Cogon Dampas Dao Manga Mansasa Poblacion i Poblacion…" at bounding box center [643, 336] width 60 height 21
click at [546, 377] on span "BUY 1 GET 2 FREE = 1299 PHP FREE SHIPPING - BEST SELLER" at bounding box center [594, 388] width 160 height 22
click at [510, 382] on input "BUY 1 GET 2 FREE = 1299 PHP FREE SHIPPING - BEST SELLER" at bounding box center [504, 388] width 12 height 12
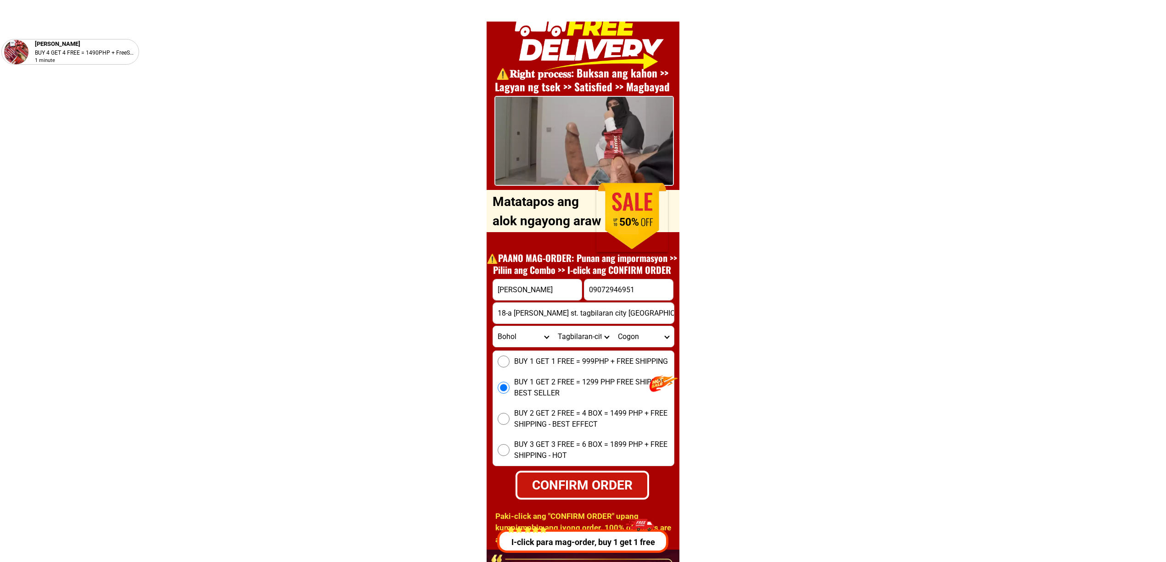
click at [568, 489] on div "CONFIRM ORDER" at bounding box center [582, 485] width 130 height 19
radio input "true"
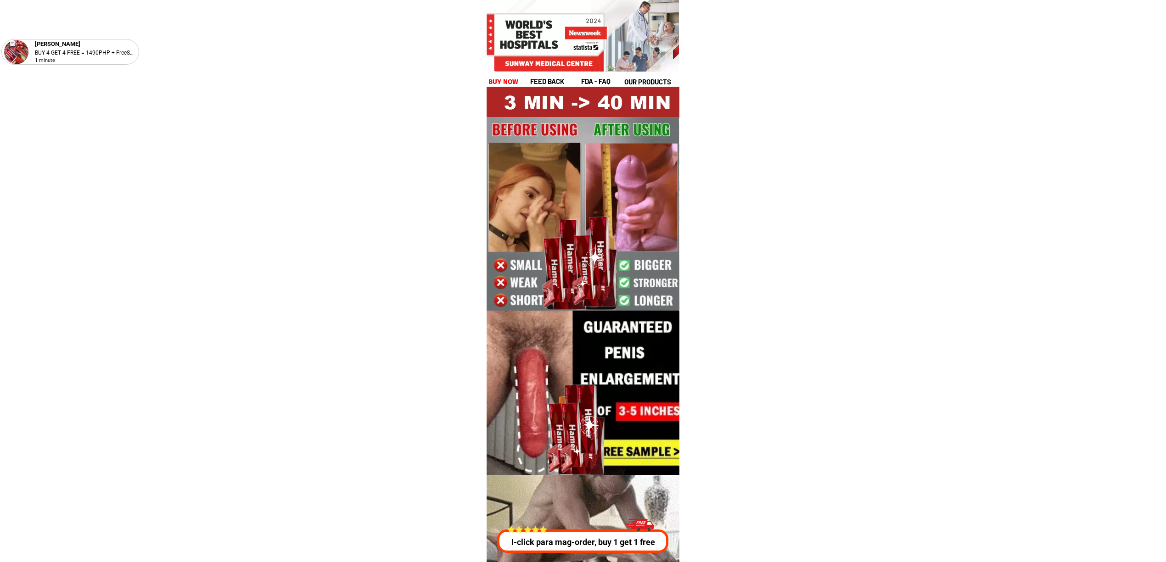
click at [624, 559] on div at bounding box center [583, 558] width 297 height 167
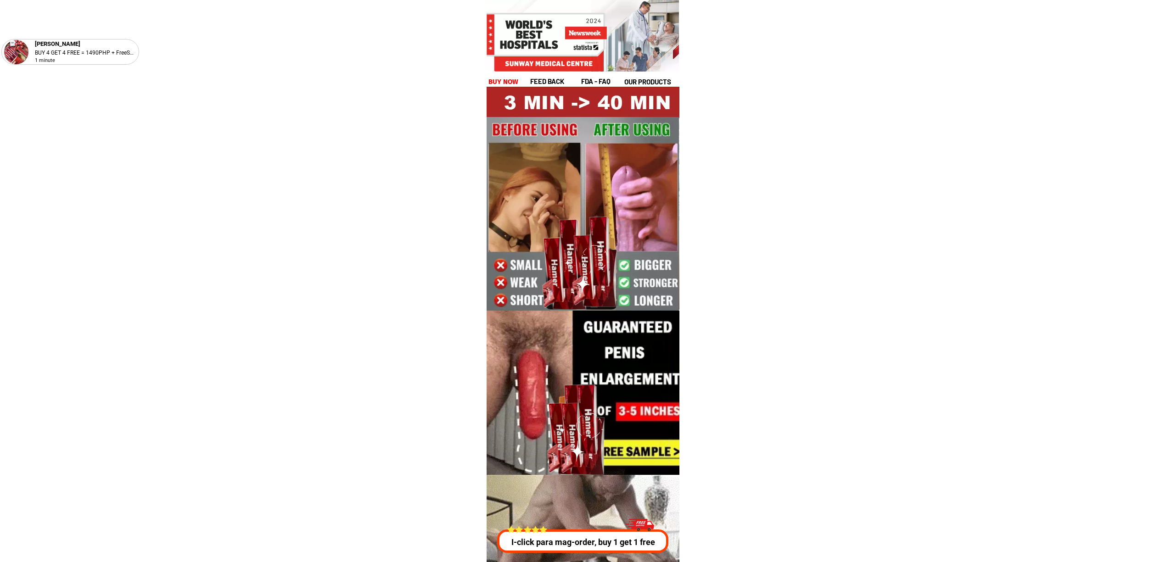
click at [598, 550] on div at bounding box center [584, 541] width 170 height 23
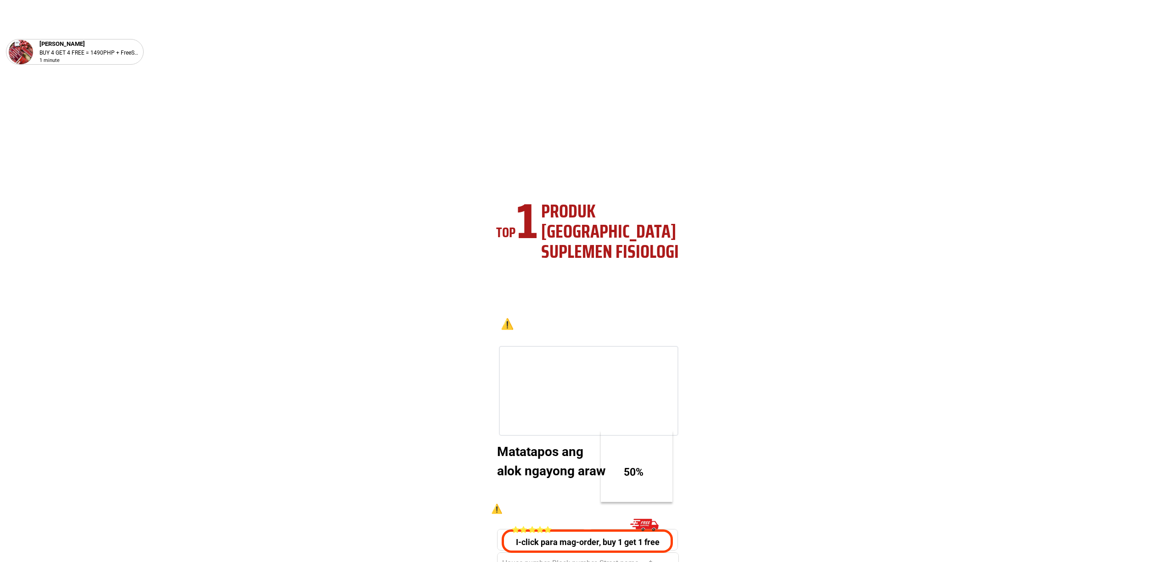
scroll to position [3308, 0]
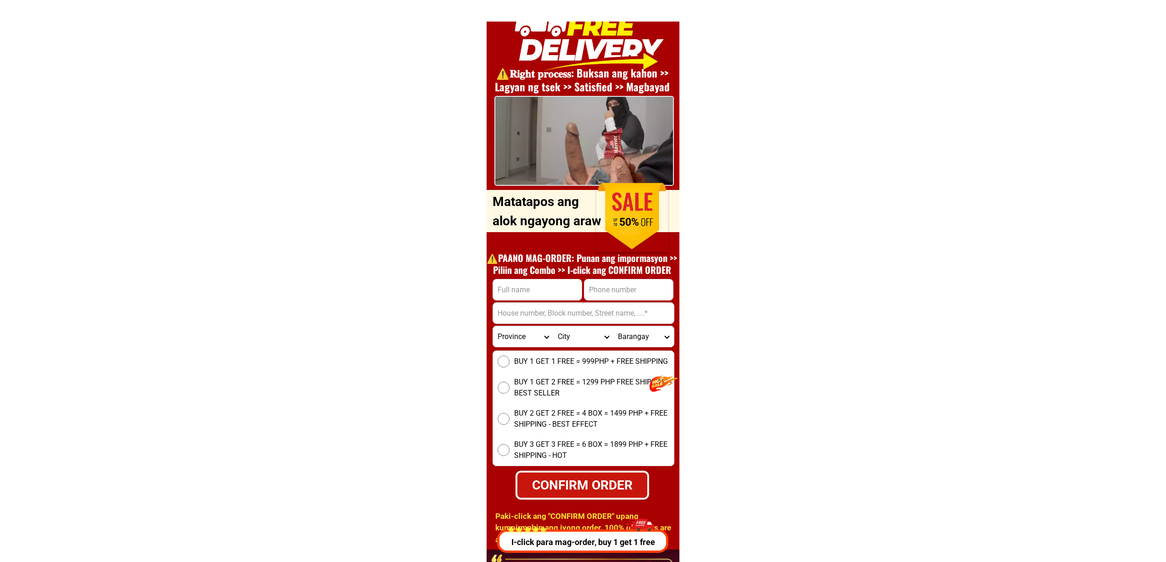
click at [602, 284] on input "Input phone_number" at bounding box center [628, 290] width 89 height 21
paste input "09061749057"
type input "09061749057"
click at [555, 292] on input "Input full_name" at bounding box center [537, 290] width 89 height 21
paste input ""Jolas andalan"
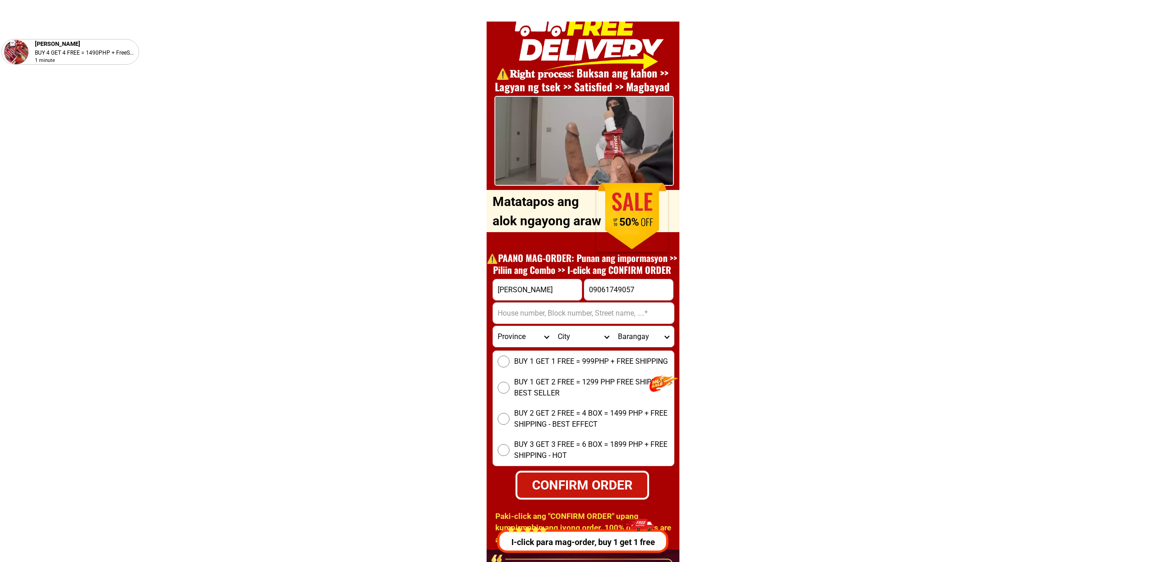
type input "Jolas andalan"
click at [526, 316] on input "Input address" at bounding box center [583, 313] width 181 height 21
paste input "Prk1blk4"
type input "Prk1blk4"
click at [543, 356] on span "BUY 1 GET 1 FREE = 999PHP + FREE SHIPPING" at bounding box center [591, 361] width 154 height 11
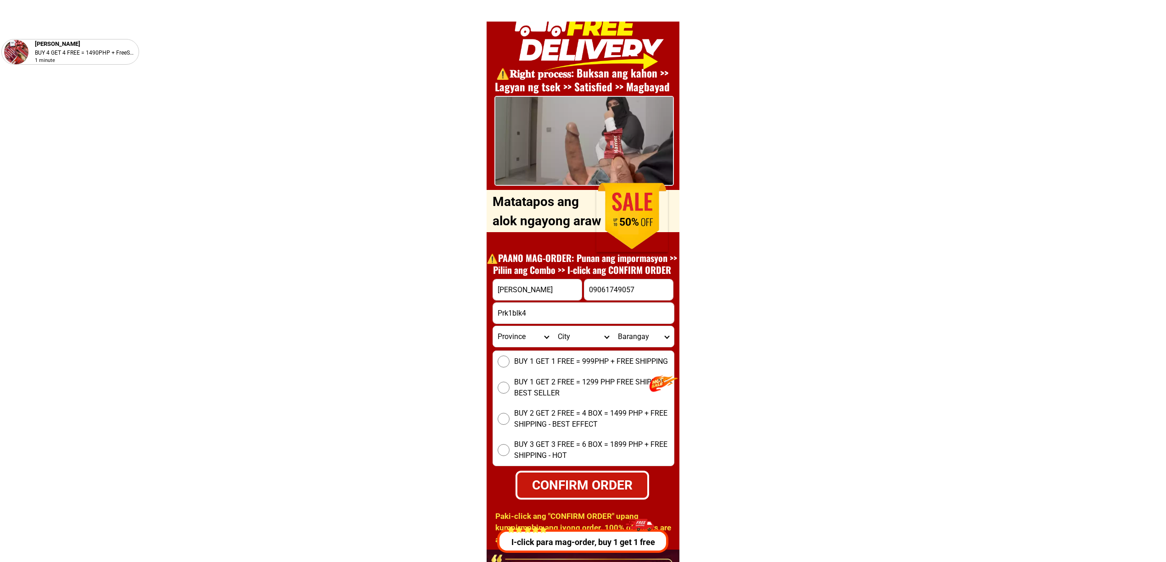
click at [510, 356] on input "BUY 1 GET 1 FREE = 999PHP + FREE SHIPPING" at bounding box center [504, 362] width 12 height 12
radio input "true"
click at [527, 342] on select "Province [GEOGRAPHIC_DATA] [GEOGRAPHIC_DATA] [GEOGRAPHIC_DATA] [GEOGRAPHIC_DATA…" at bounding box center [523, 336] width 60 height 21
select select "63_581"
click at [493, 326] on select "Province [GEOGRAPHIC_DATA] [GEOGRAPHIC_DATA] [GEOGRAPHIC_DATA] [GEOGRAPHIC_DATA…" at bounding box center [523, 336] width 60 height 21
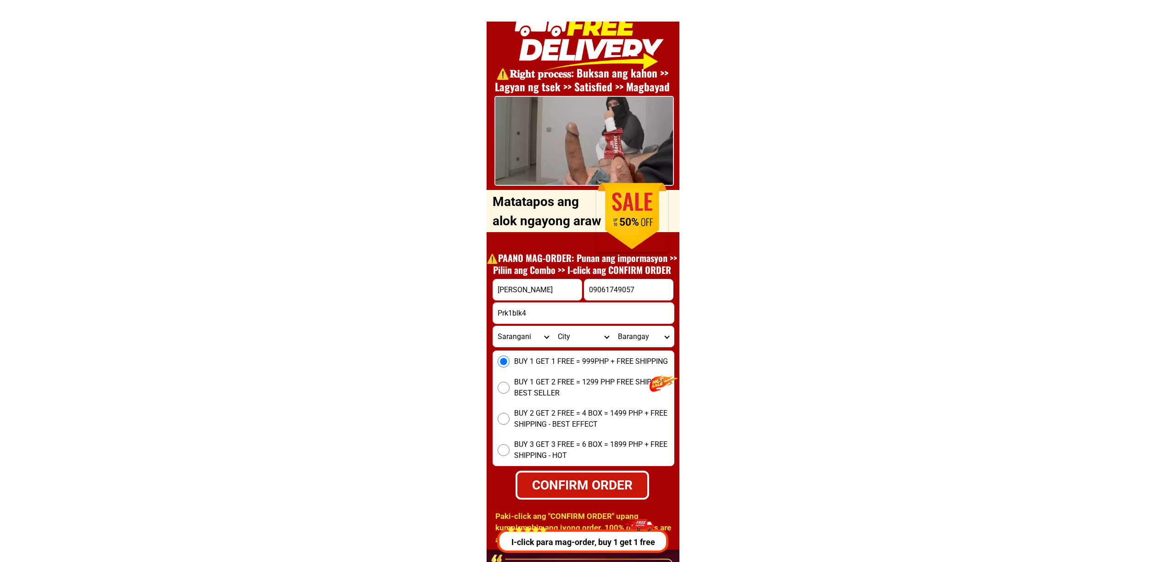
click at [558, 336] on select "City Alabel Glan Kiamba Maasim Maitum Malapatan Malungon" at bounding box center [583, 336] width 60 height 21
select select "63_5815427"
click at [553, 326] on select "City Alabel Glan Kiamba Maasim Maitum Malapatan Malungon" at bounding box center [583, 336] width 60 height 21
click at [658, 339] on select "Barangay Alegria Bagacay Baluntay Datal anggas Domolok Kawas Ladol Maribulan Pa…" at bounding box center [643, 336] width 60 height 21
click at [613, 326] on select "Barangay Alegria Bagacay Baluntay Datal anggas Domolok Kawas Ladol Maribulan Pa…" at bounding box center [643, 336] width 60 height 21
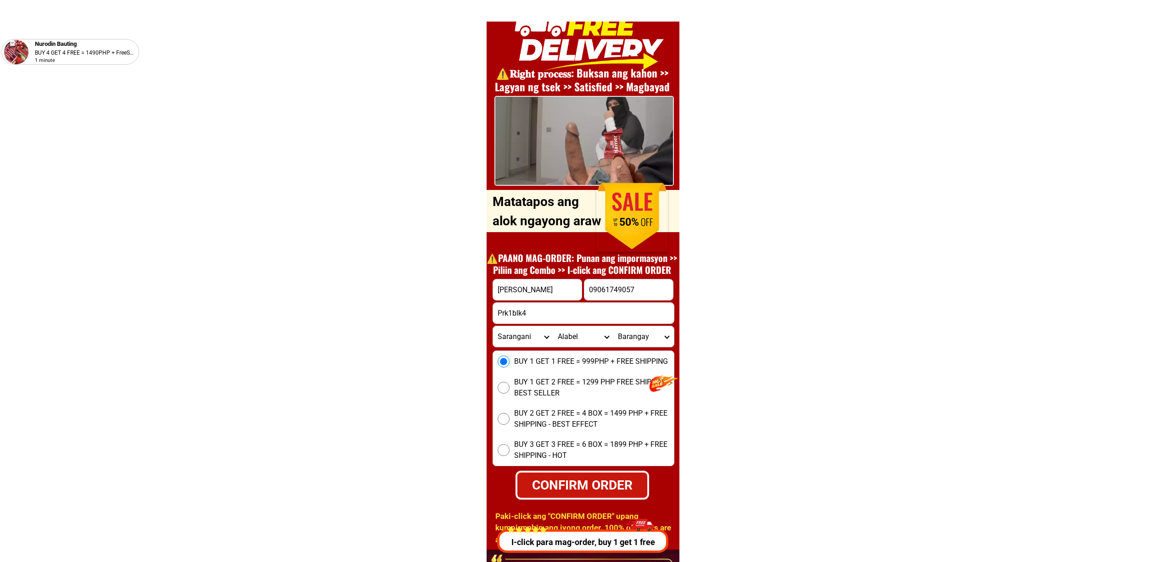
click at [663, 340] on select "Barangay Alegria Bagacay Baluntay Datal anggas Domolok Kawas Ladol Maribulan Pa…" at bounding box center [643, 336] width 60 height 21
select select "63_5815427852401"
click at [613, 326] on select "Barangay Alegria Bagacay Baluntay Datal anggas Domolok Kawas Ladol Maribulan Pa…" at bounding box center [643, 336] width 60 height 21
click at [594, 476] on div "CONFIRM ORDER" at bounding box center [582, 485] width 130 height 19
type input "Prk1blk4"
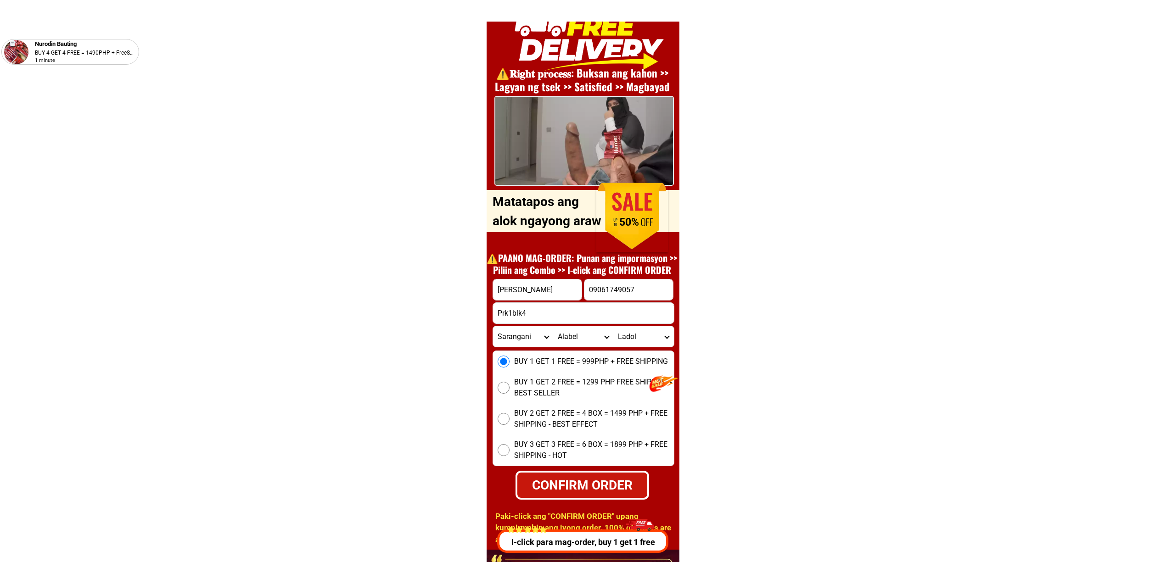
radio input "true"
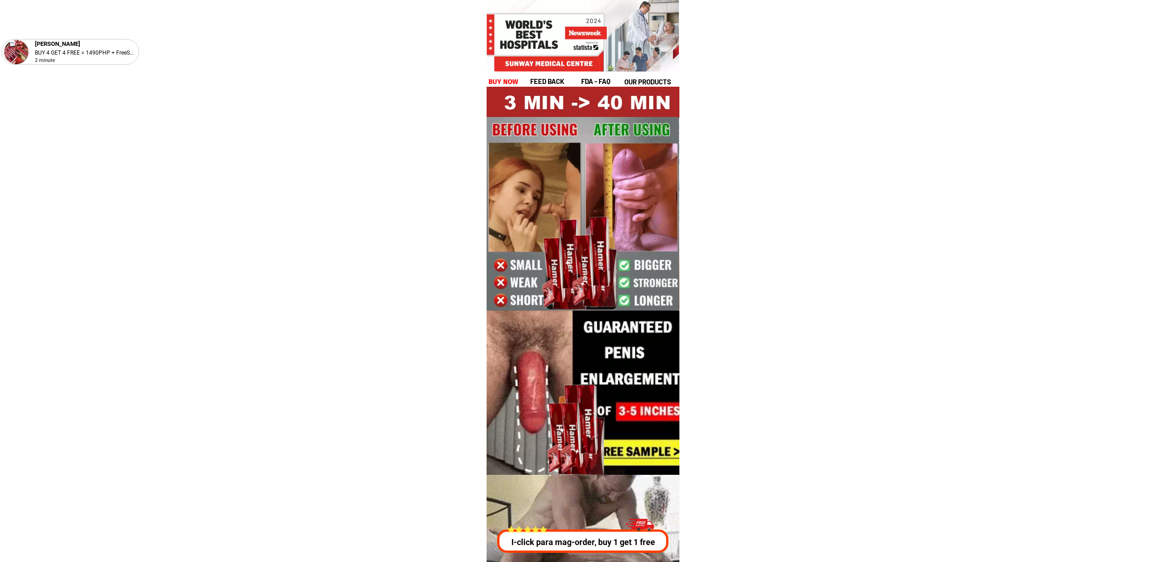
click at [590, 540] on p "I-click para mag-order, buy 1 get 1 free" at bounding box center [580, 542] width 174 height 12
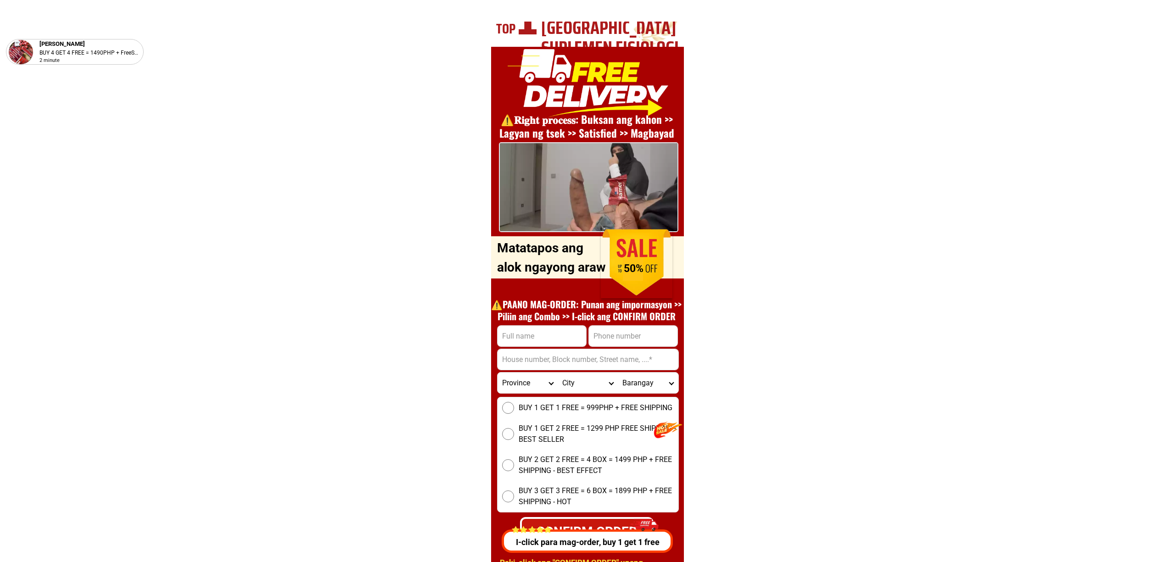
scroll to position [3308, 0]
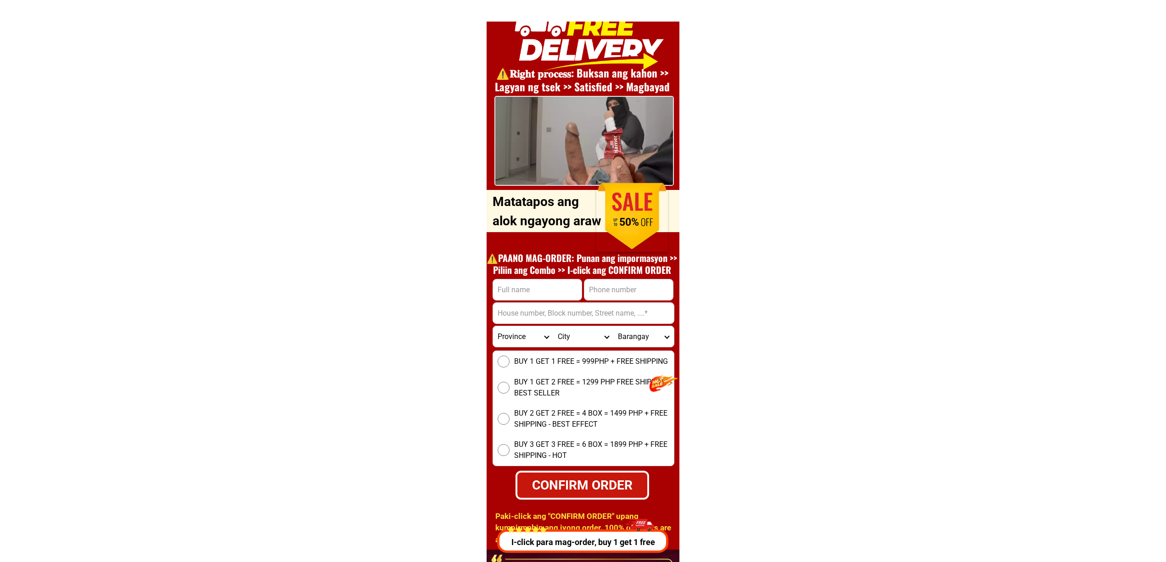
click at [626, 301] on form "CONFIRM ORDER Province [GEOGRAPHIC_DATA] [GEOGRAPHIC_DATA] [GEOGRAPHIC_DATA] [G…" at bounding box center [584, 389] width 182 height 221
click at [634, 294] on input "Input phone_number" at bounding box center [628, 290] width 89 height 21
paste input "1639692876173"
type input "[PHONE_NUMBER]"
click at [533, 283] on input "Input full_name" at bounding box center [537, 290] width 89 height 21
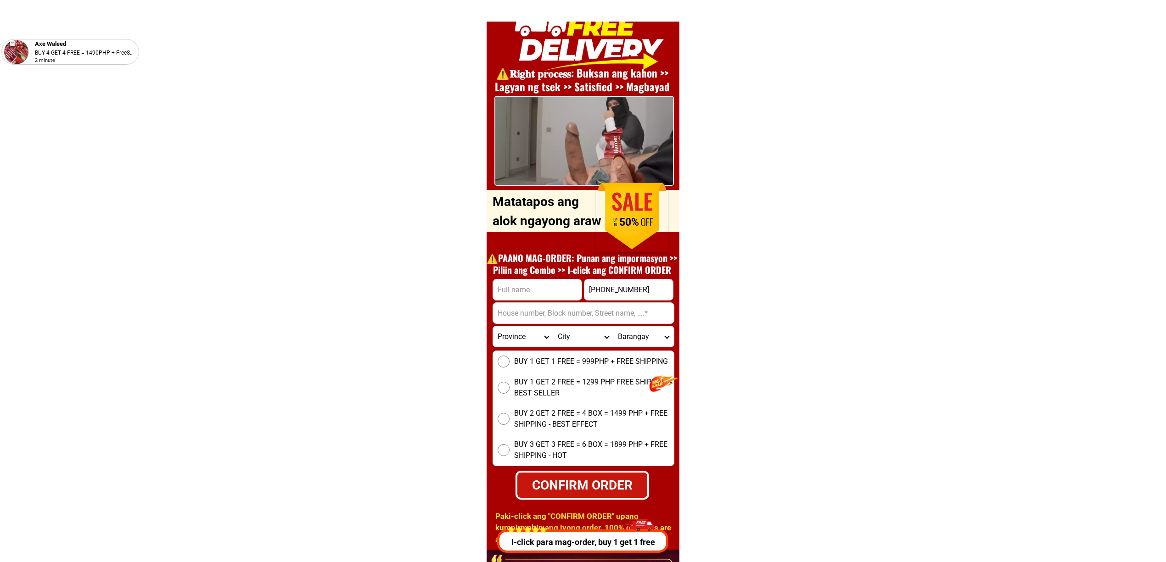
paste input "[PERSON_NAME]""
type input "[PERSON_NAME]"
drag, startPoint x: 524, startPoint y: 299, endPoint x: 533, endPoint y: 311, distance: 15.1
click at [526, 303] on form "[GEOGRAPHIC_DATA] marvien [PHONE_NUMBER] CONFIRM ORDER Province [GEOGRAPHIC_DAT…" at bounding box center [584, 389] width 182 height 221
drag, startPoint x: 533, startPoint y: 311, endPoint x: 560, endPoint y: 314, distance: 26.8
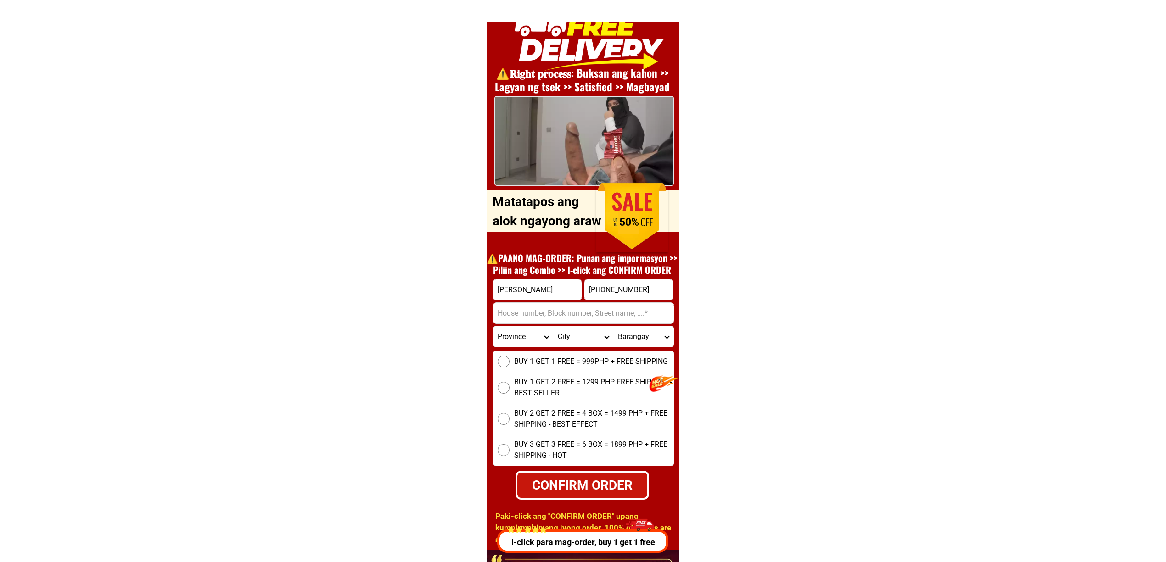
click at [533, 311] on input "Input address" at bounding box center [583, 313] width 181 height 21
paste input "San Antonio KAPINPIN ST"
type input "San Antonio KAPINPIN ST"
click at [514, 341] on select "Province [GEOGRAPHIC_DATA] [GEOGRAPHIC_DATA] [GEOGRAPHIC_DATA] [GEOGRAPHIC_DATA…" at bounding box center [523, 336] width 60 height 21
select select "63_219"
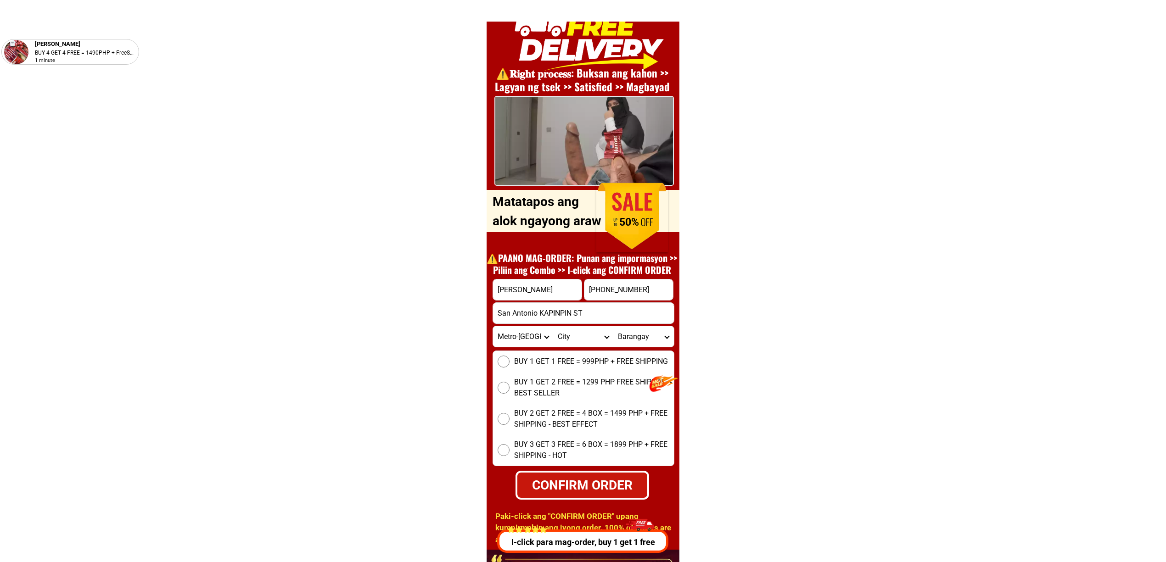
click at [493, 326] on select "Province [GEOGRAPHIC_DATA] [GEOGRAPHIC_DATA] [GEOGRAPHIC_DATA] [GEOGRAPHIC_DATA…" at bounding box center [523, 336] width 60 height 21
click at [595, 335] on select "City [GEOGRAPHIC_DATA] [GEOGRAPHIC_DATA] [GEOGRAPHIC_DATA] [GEOGRAPHIC_DATA]-ci…" at bounding box center [583, 336] width 60 height 21
select select "63_2196502"
click at [553, 326] on select "City [GEOGRAPHIC_DATA] [GEOGRAPHIC_DATA] [GEOGRAPHIC_DATA] [GEOGRAPHIC_DATA]-ci…" at bounding box center [583, 336] width 60 height 21
click at [642, 335] on select "Barangay Bagong ilog Bagong katipunan [GEOGRAPHIC_DATA] [GEOGRAPHIC_DATA] [GEOG…" at bounding box center [643, 336] width 60 height 21
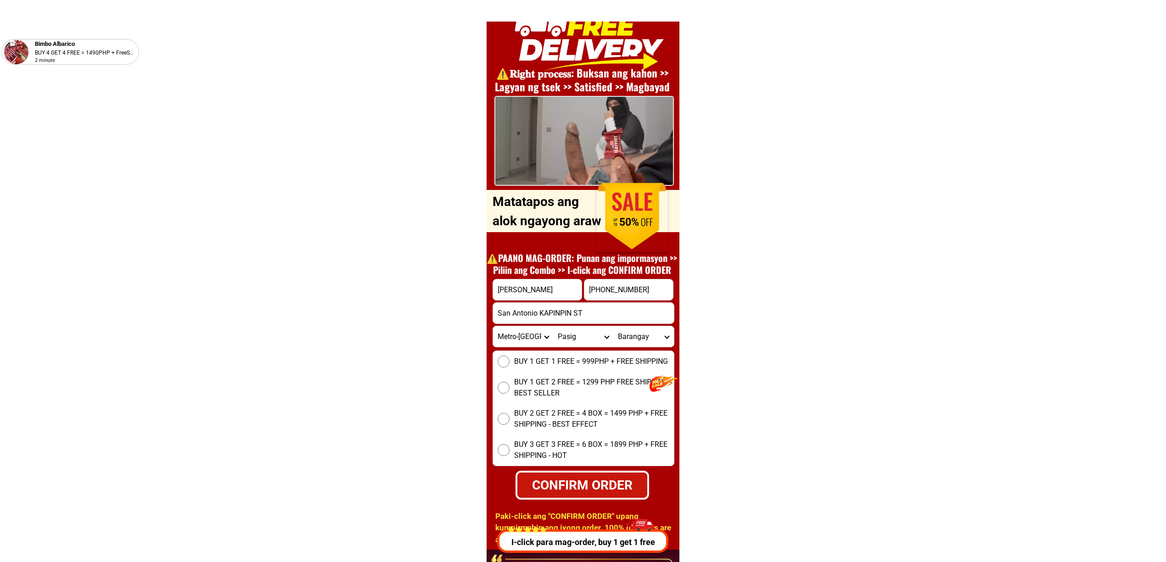
select select "63_21965026920"
click at [613, 326] on select "Barangay Bagong ilog Bagong katipunan [GEOGRAPHIC_DATA] [GEOGRAPHIC_DATA] [GEOG…" at bounding box center [643, 336] width 60 height 21
click at [528, 362] on span "BUY 1 GET 1 FREE = 999PHP + FREE SHIPPING" at bounding box center [591, 361] width 154 height 11
click at [510, 362] on input "BUY 1 GET 1 FREE = 999PHP + FREE SHIPPING" at bounding box center [504, 362] width 12 height 12
click at [604, 487] on div "CONFIRM ORDER" at bounding box center [582, 485] width 130 height 19
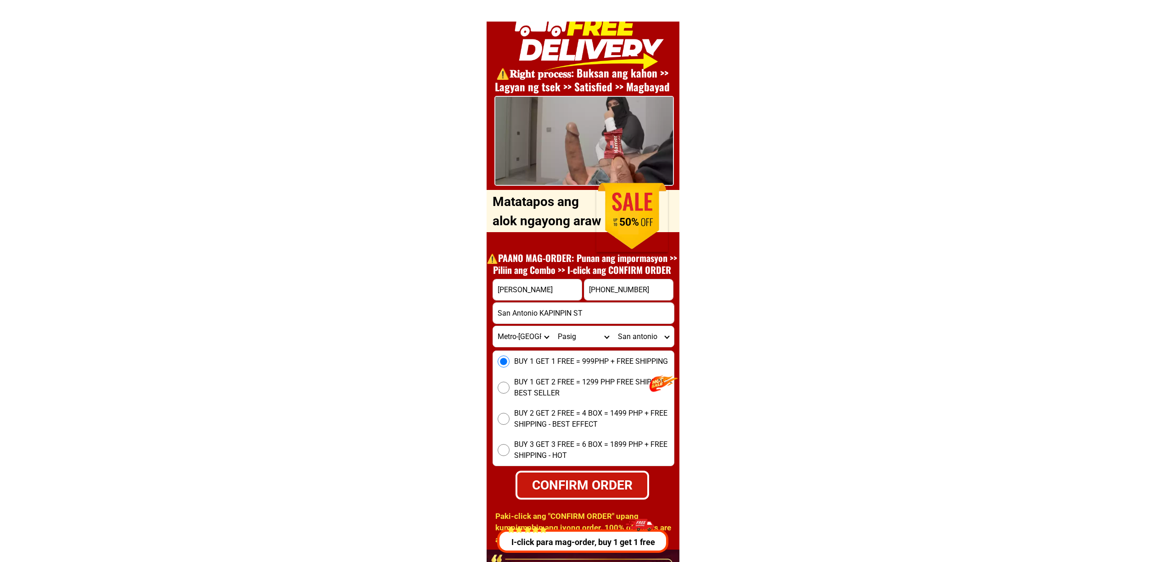
radio input "true"
